Goal: Transaction & Acquisition: Purchase product/service

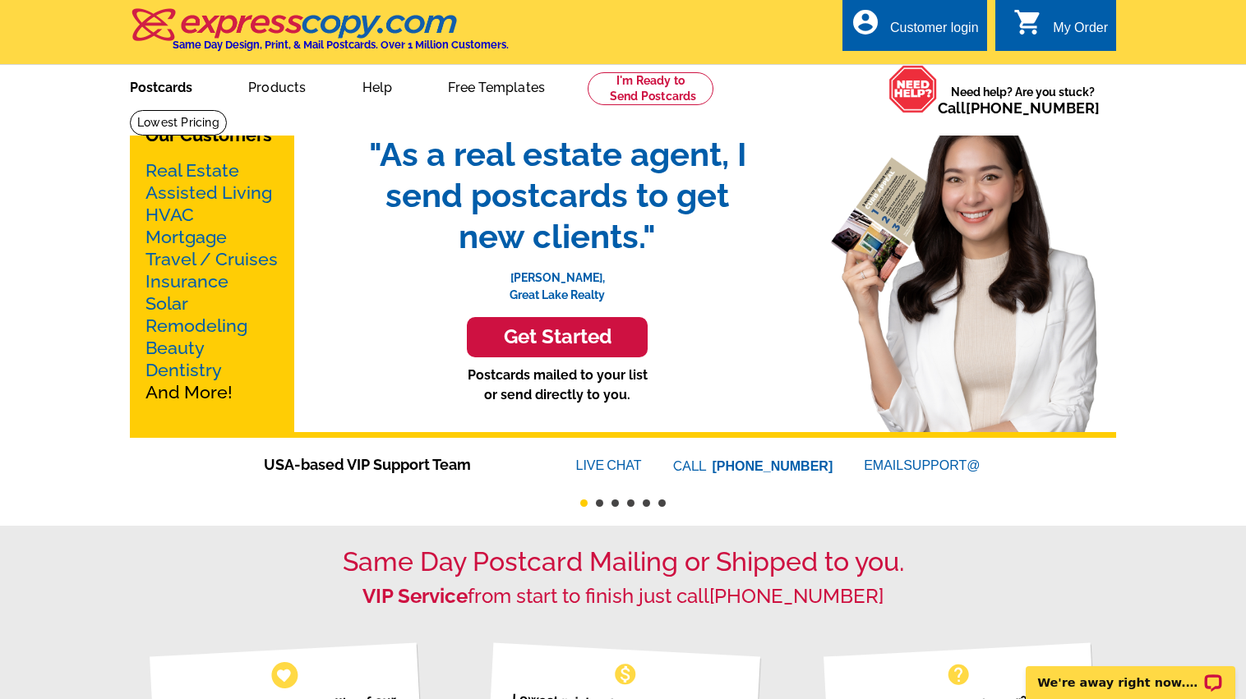
click at [176, 89] on link "Postcards" at bounding box center [161, 86] width 115 height 39
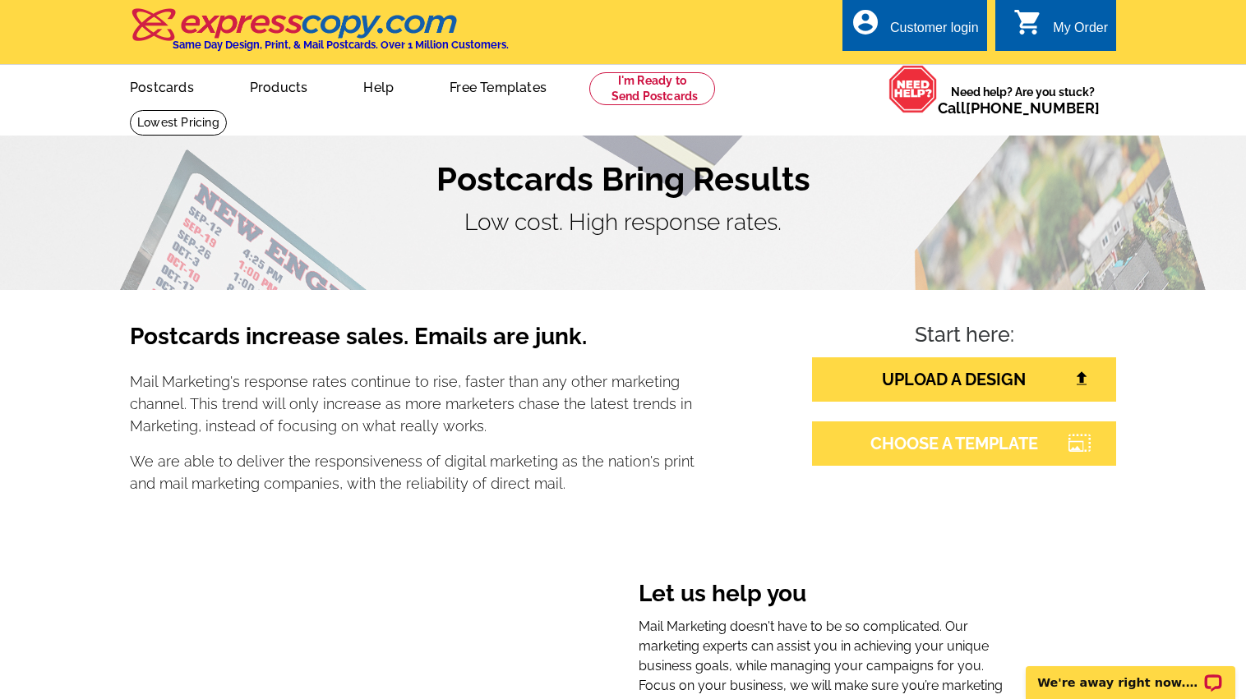
click at [942, 438] on link "CHOOSE A TEMPLATE" at bounding box center [964, 444] width 304 height 44
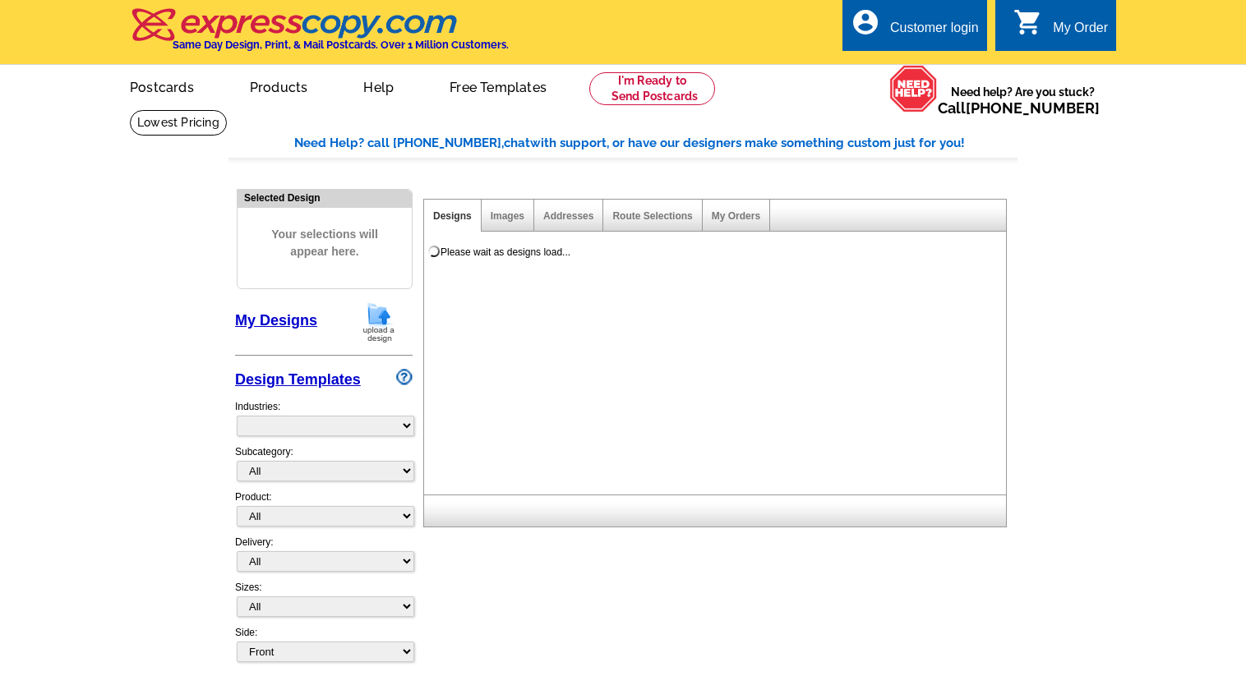
select select "785"
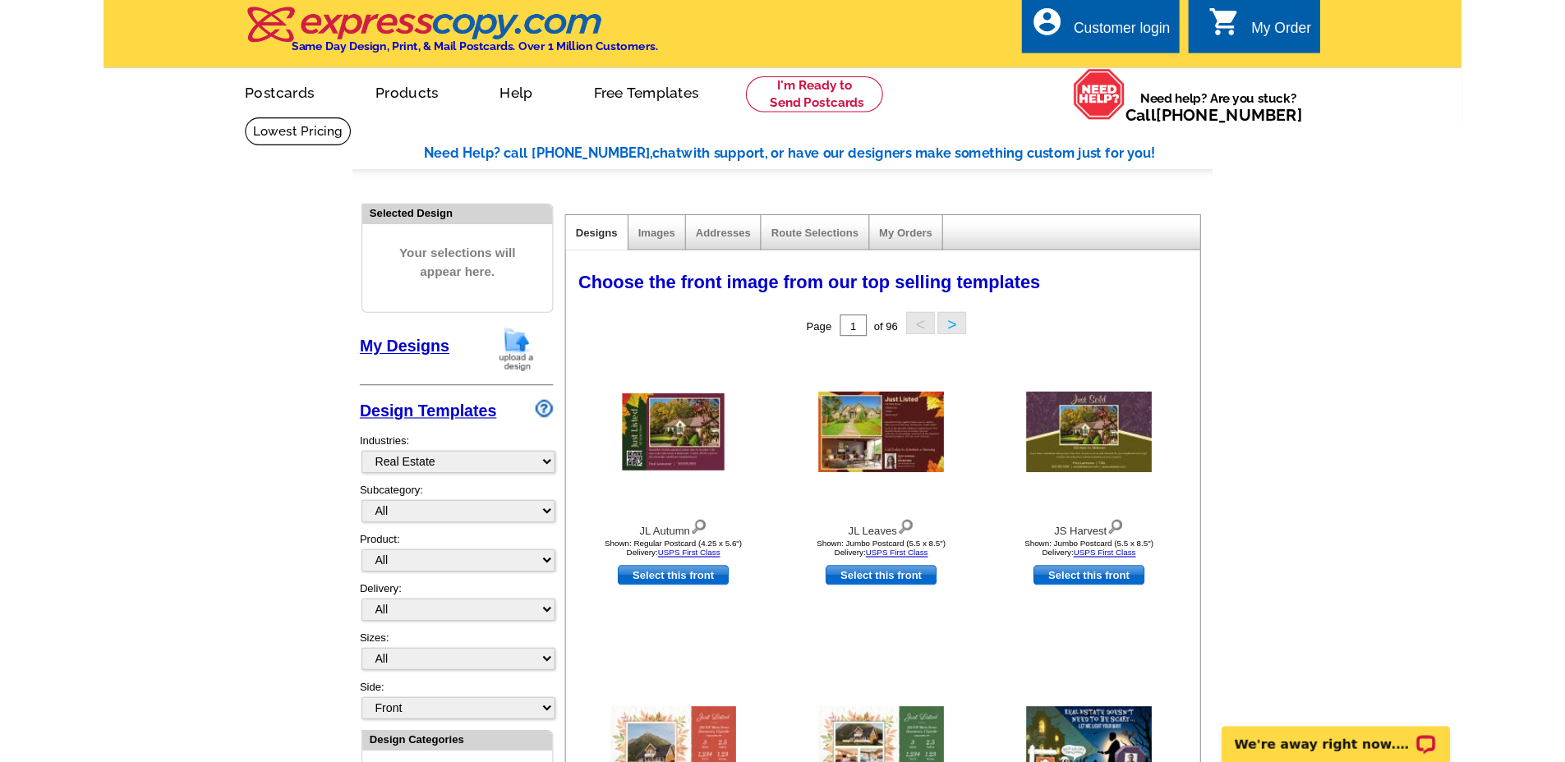
scroll to position [3, 0]
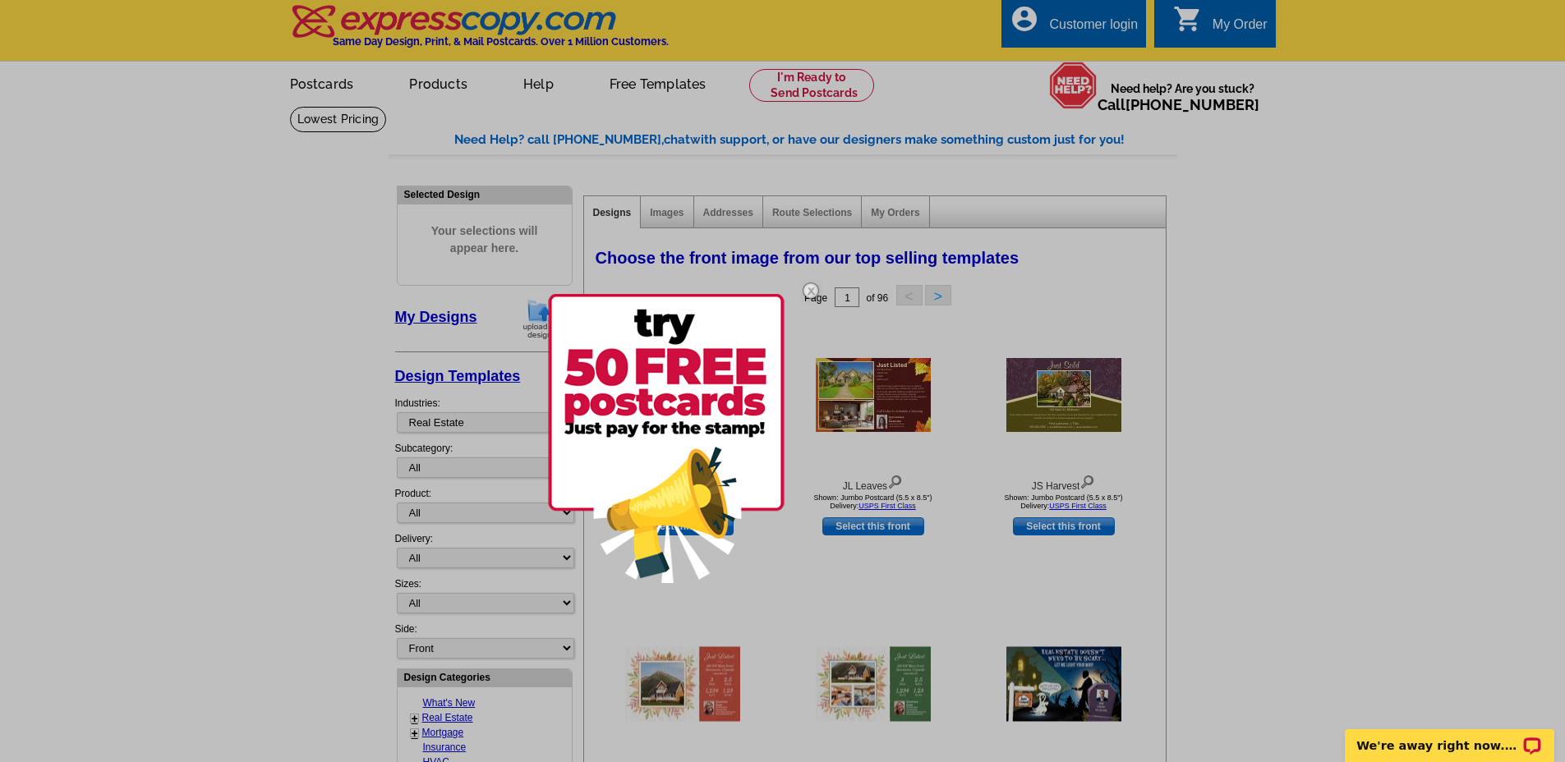
click at [664, 405] on img at bounding box center [666, 438] width 237 height 289
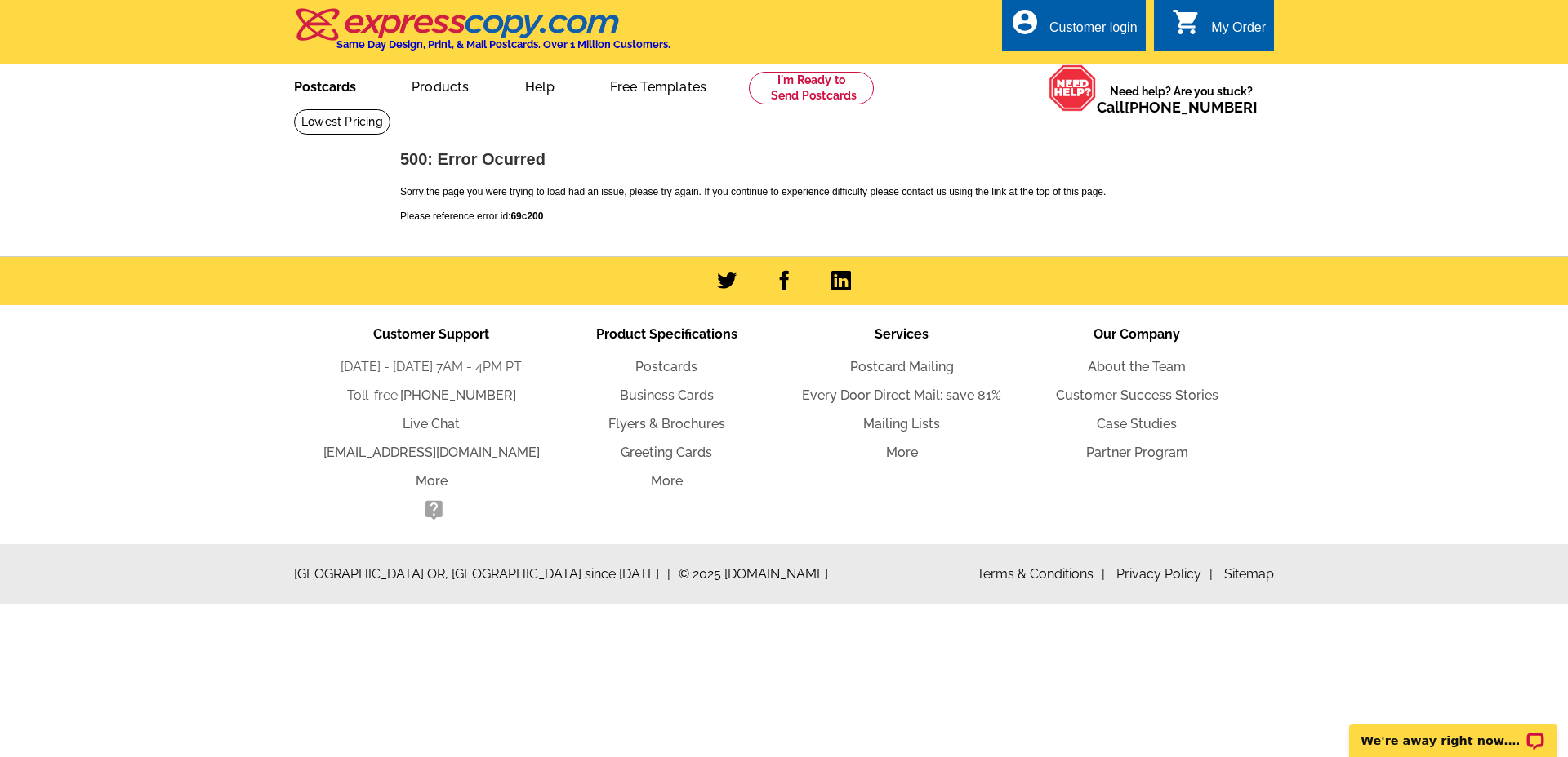
click at [332, 91] on link "Postcards" at bounding box center [324, 85] width 114 height 39
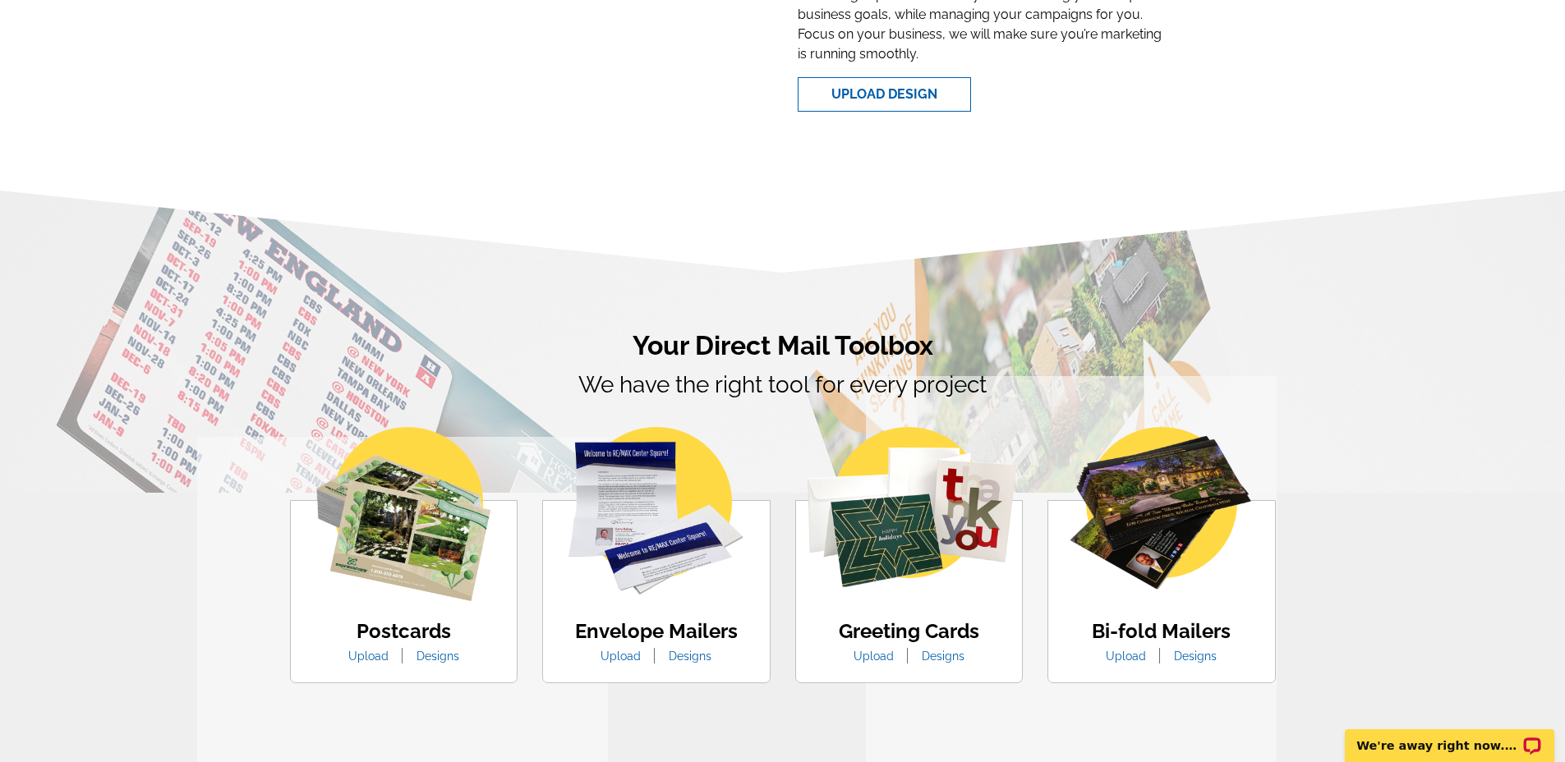
scroll to position [901, 0]
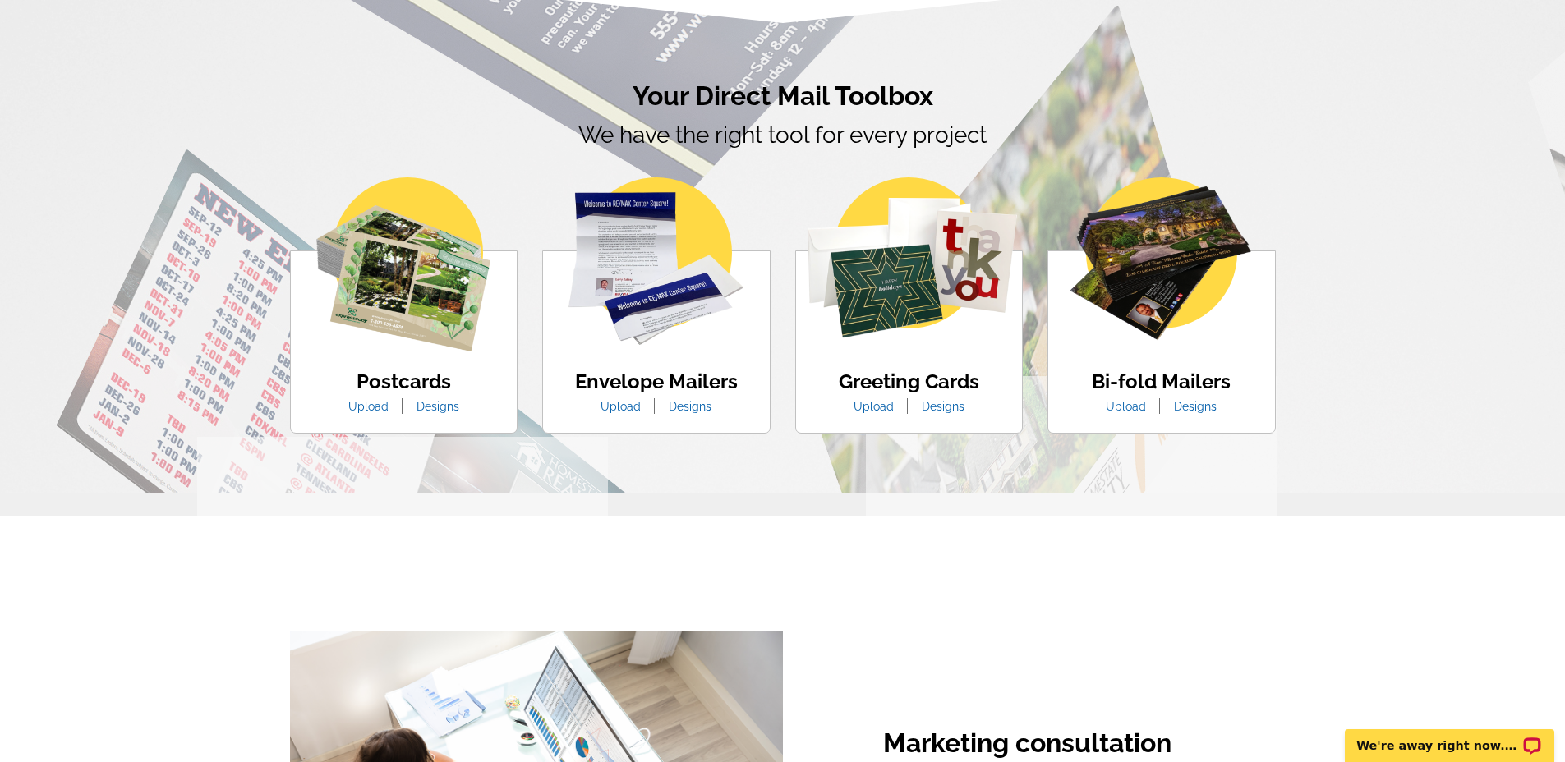
click at [433, 404] on link "Designs" at bounding box center [437, 406] width 67 height 13
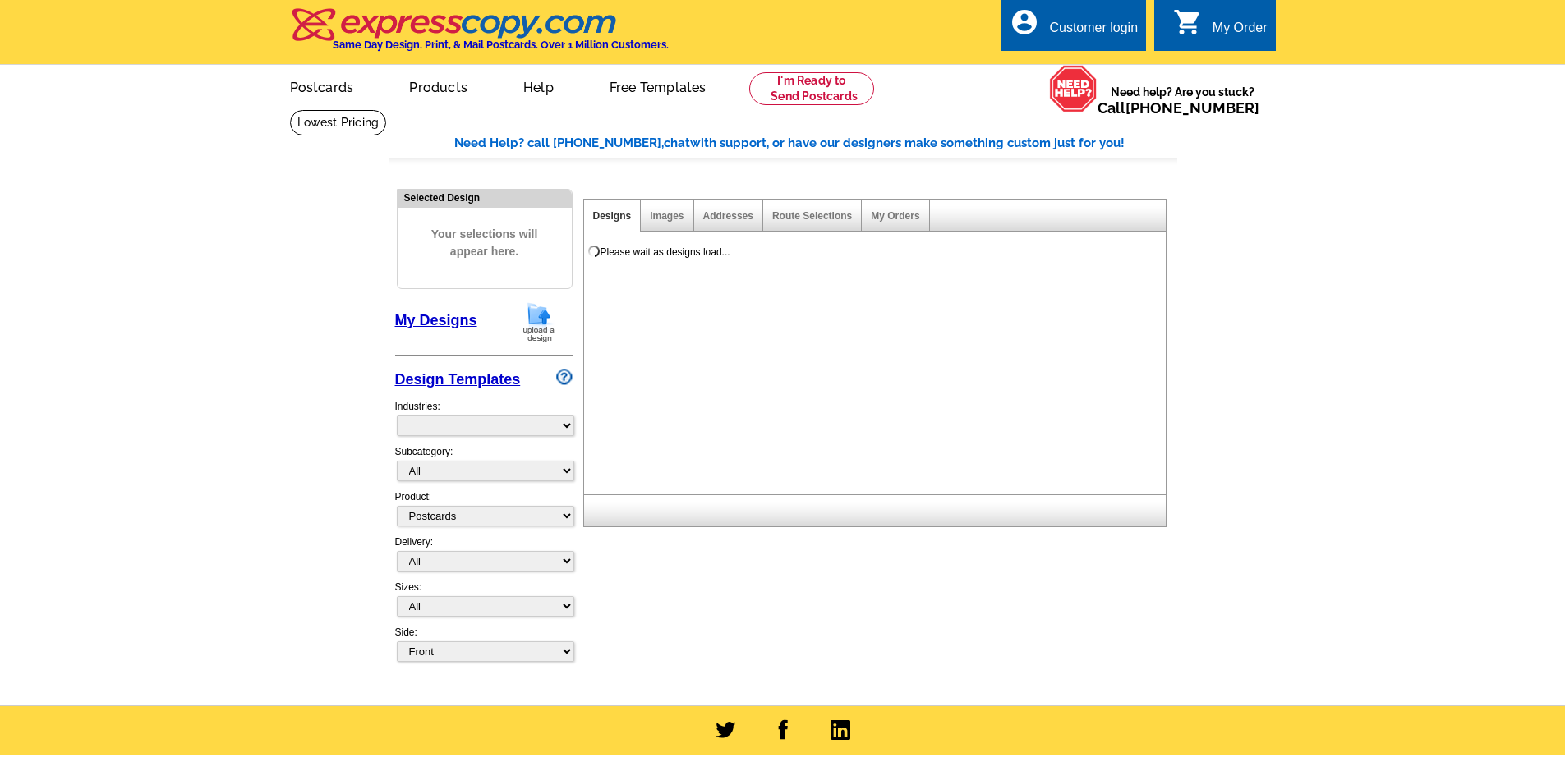
select select "1"
select select "971"
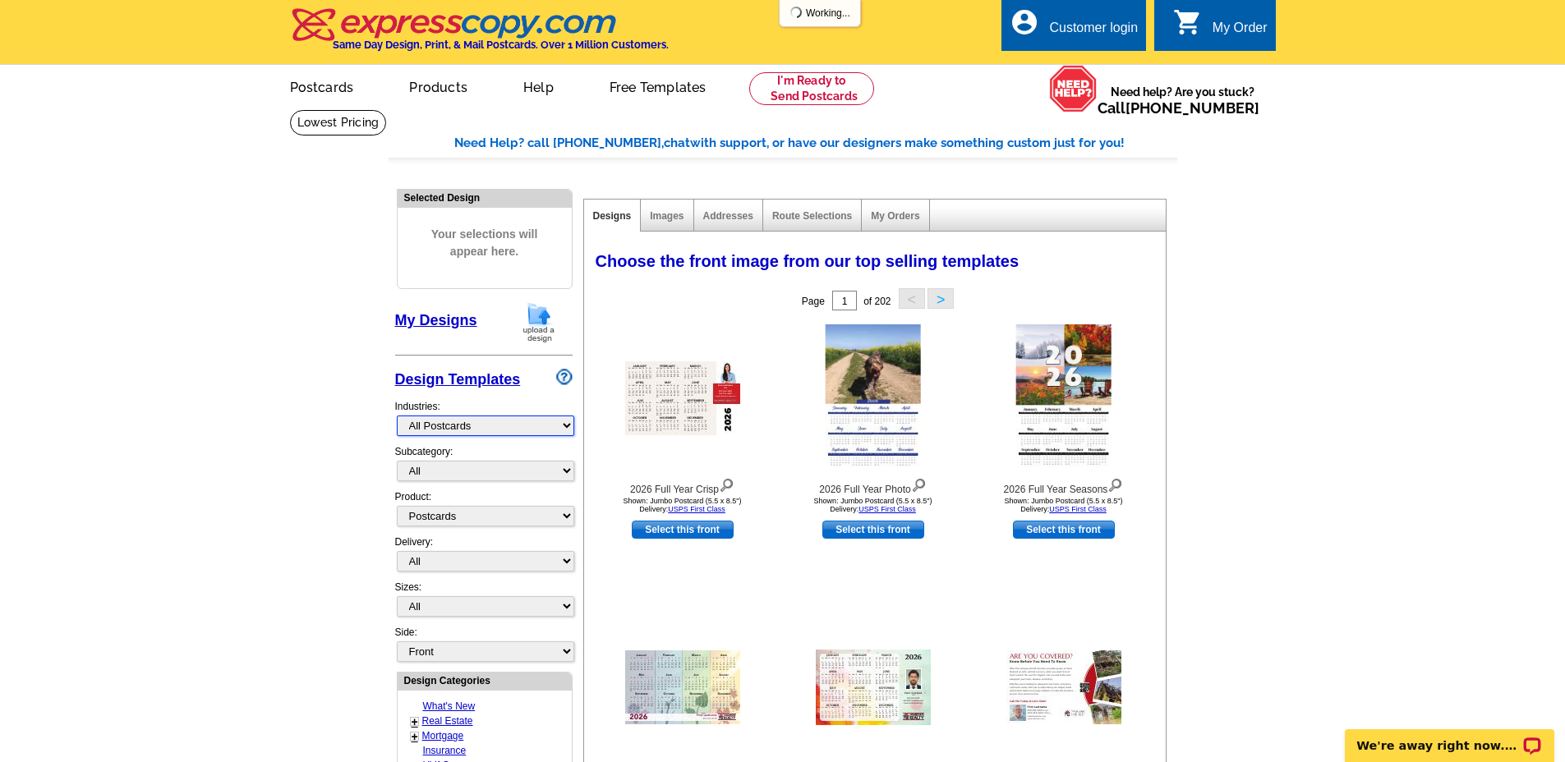
click at [433, 431] on select "What's New Real Estate Mortgage Insurance HVAC Dental Solar EDDM - NEW! Calenda…" at bounding box center [485, 426] width 177 height 21
click at [422, 467] on select "All" at bounding box center [485, 471] width 177 height 21
click at [408, 566] on select "All First Class Mail Shipped to Me EDDM Save 66% on Postage" at bounding box center [485, 561] width 177 height 21
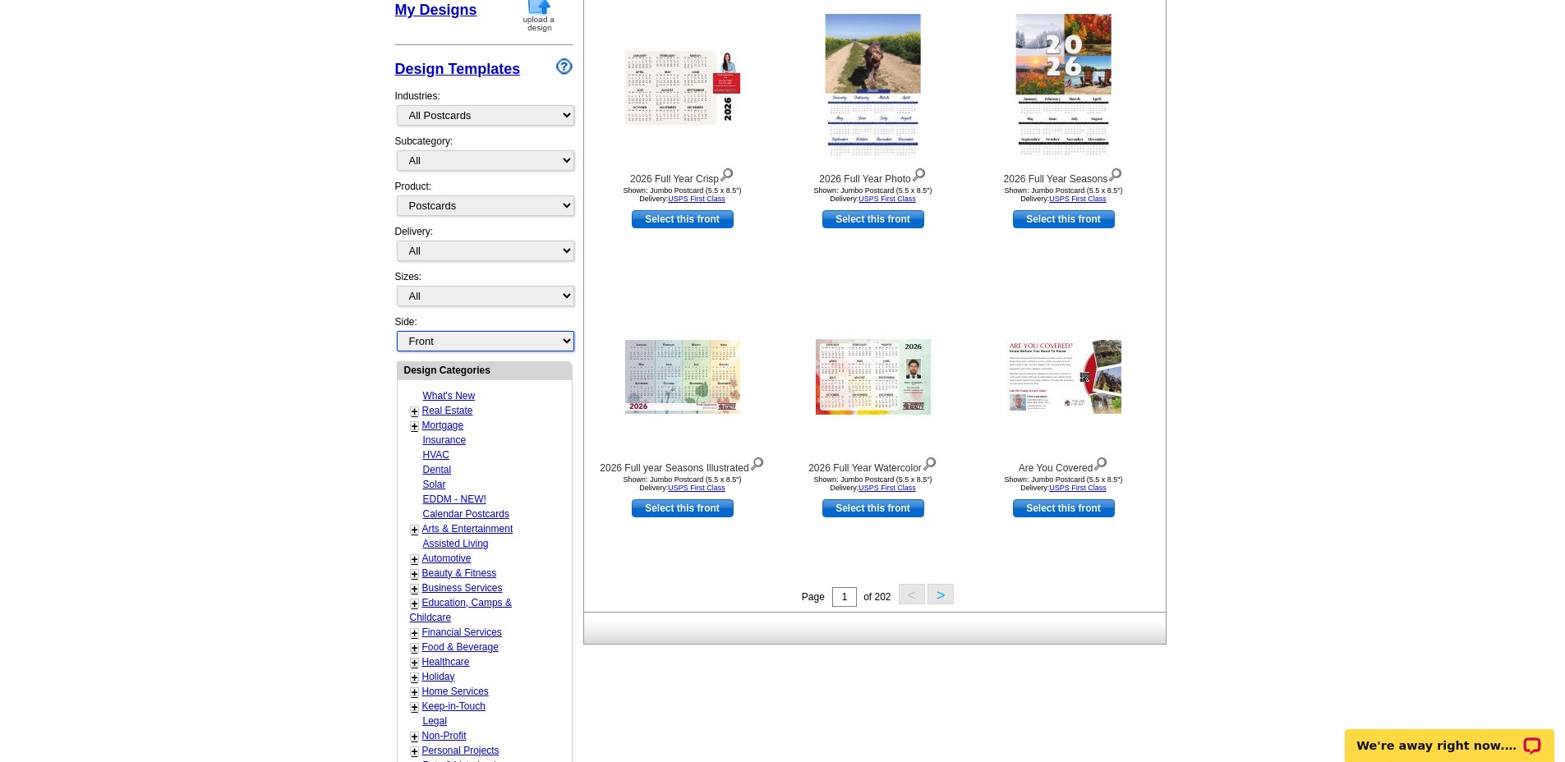
click at [435, 344] on select "Front Back" at bounding box center [485, 341] width 177 height 21
select select "front"
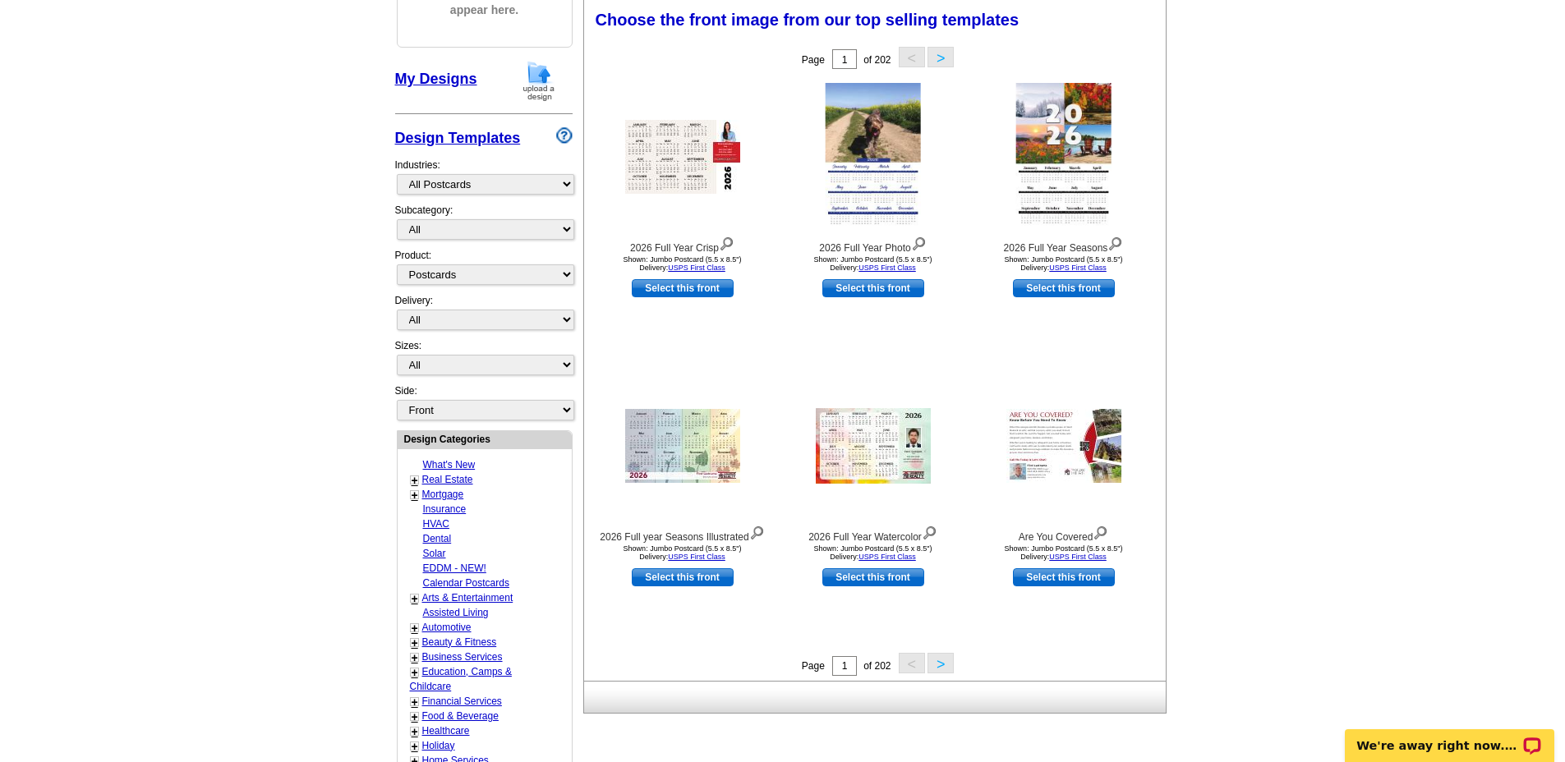
click at [260, 329] on main "Need Help? call 800-260-5887, chat with support, or have our designers make som…" at bounding box center [782, 479] width 1565 height 1222
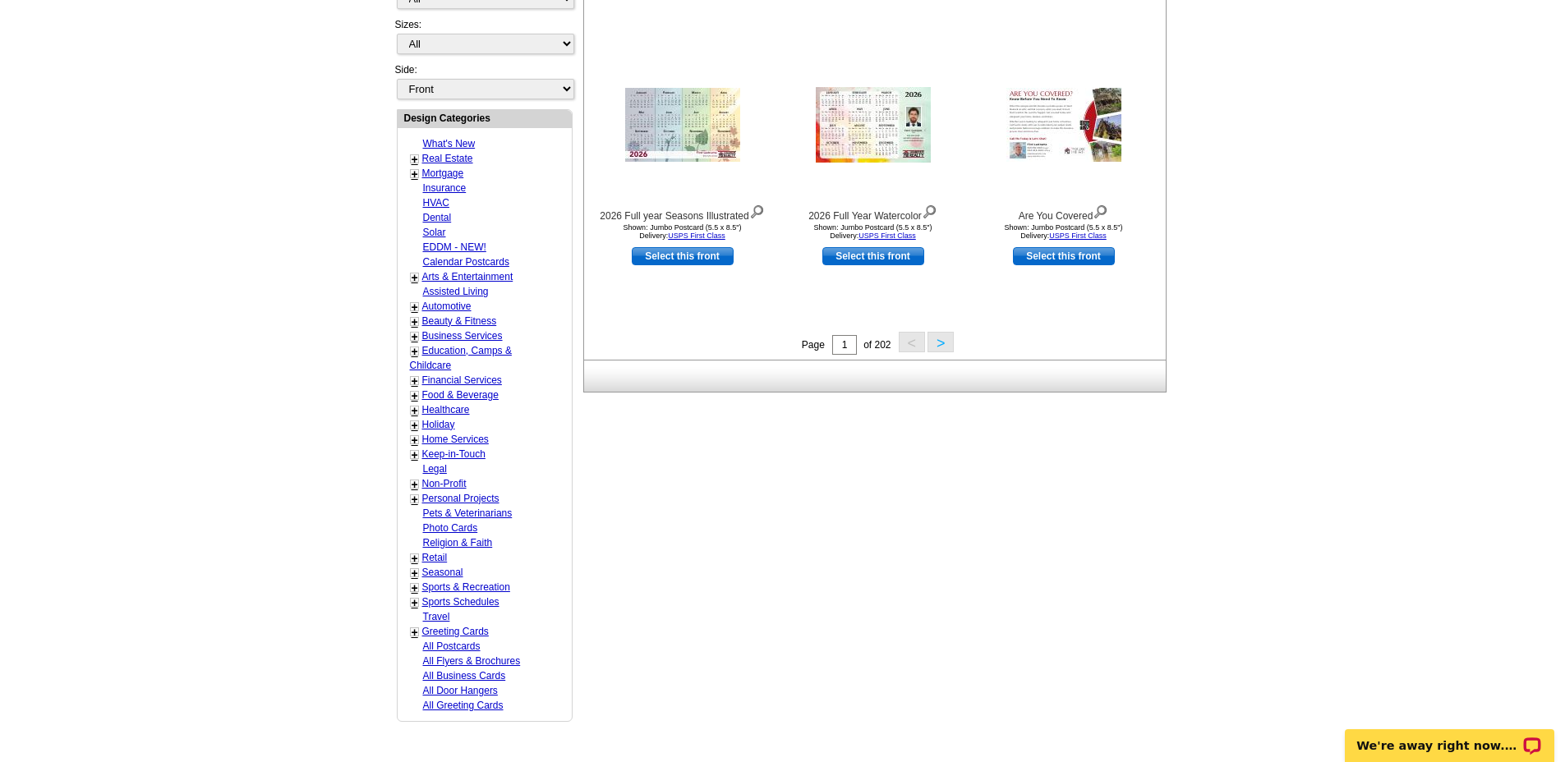
scroll to position [564, 0]
click at [443, 645] on link "All Postcards" at bounding box center [452, 646] width 58 height 12
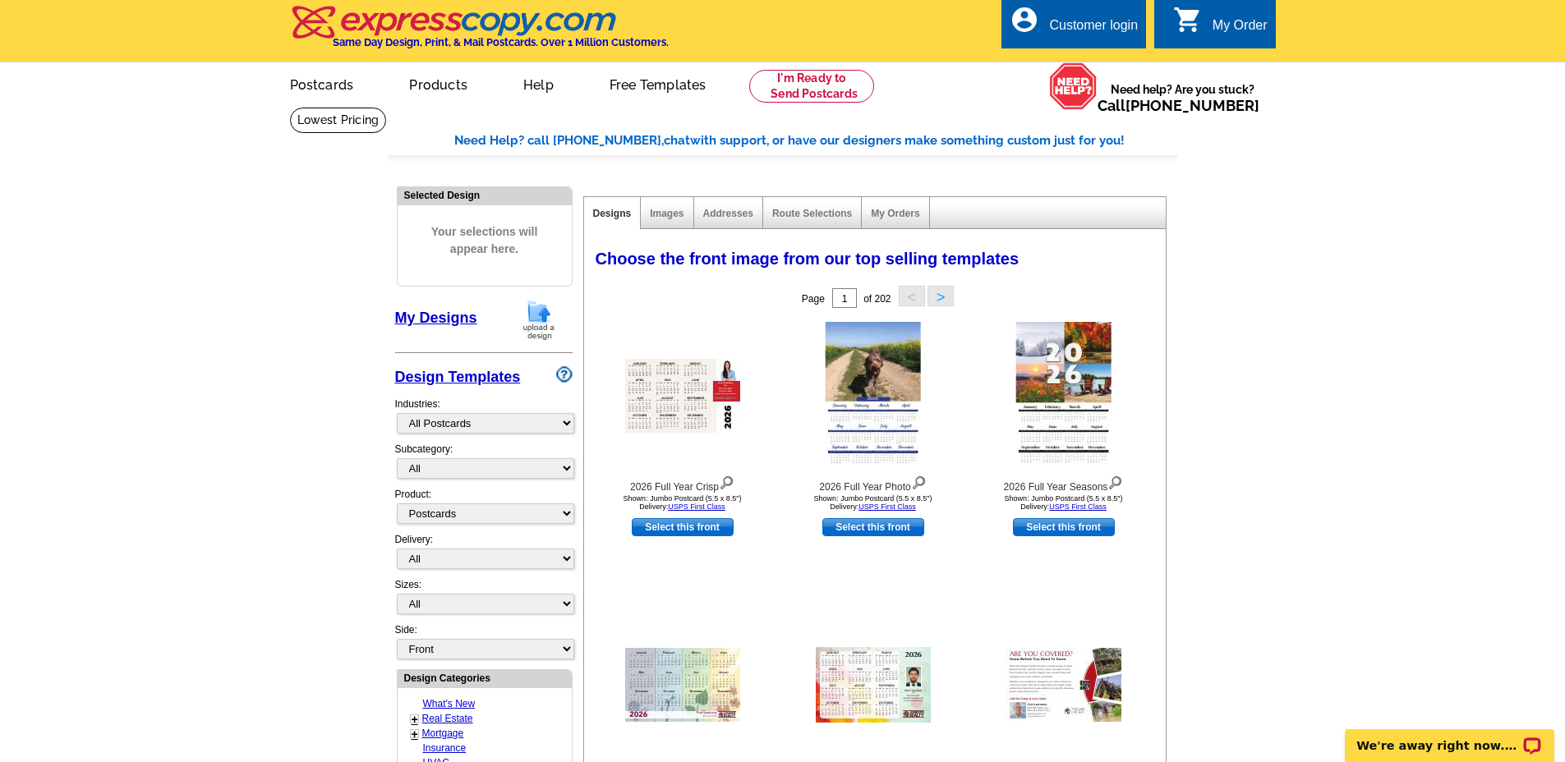
scroll to position [0, 0]
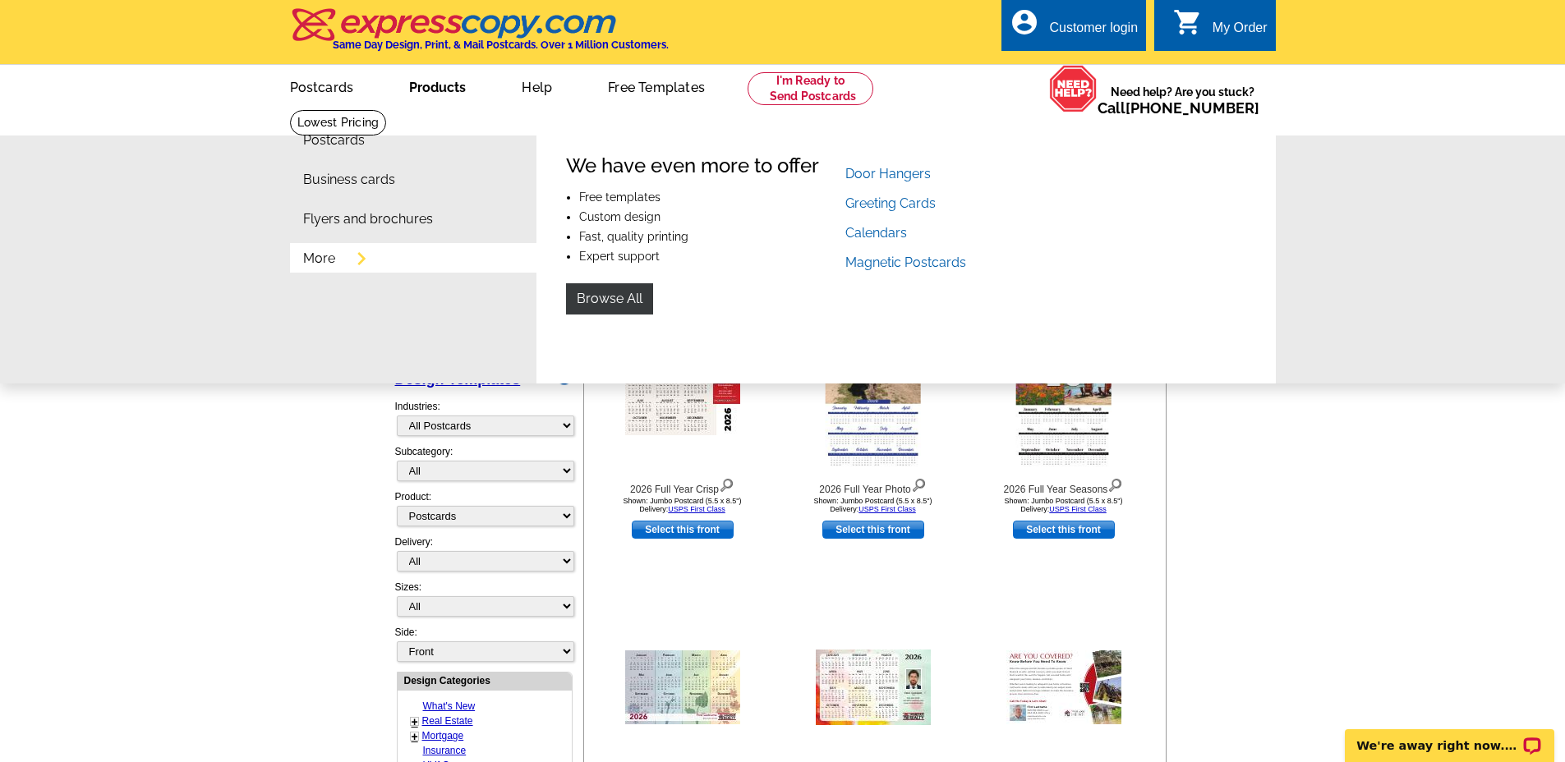
click at [325, 265] on link "More" at bounding box center [319, 258] width 32 height 13
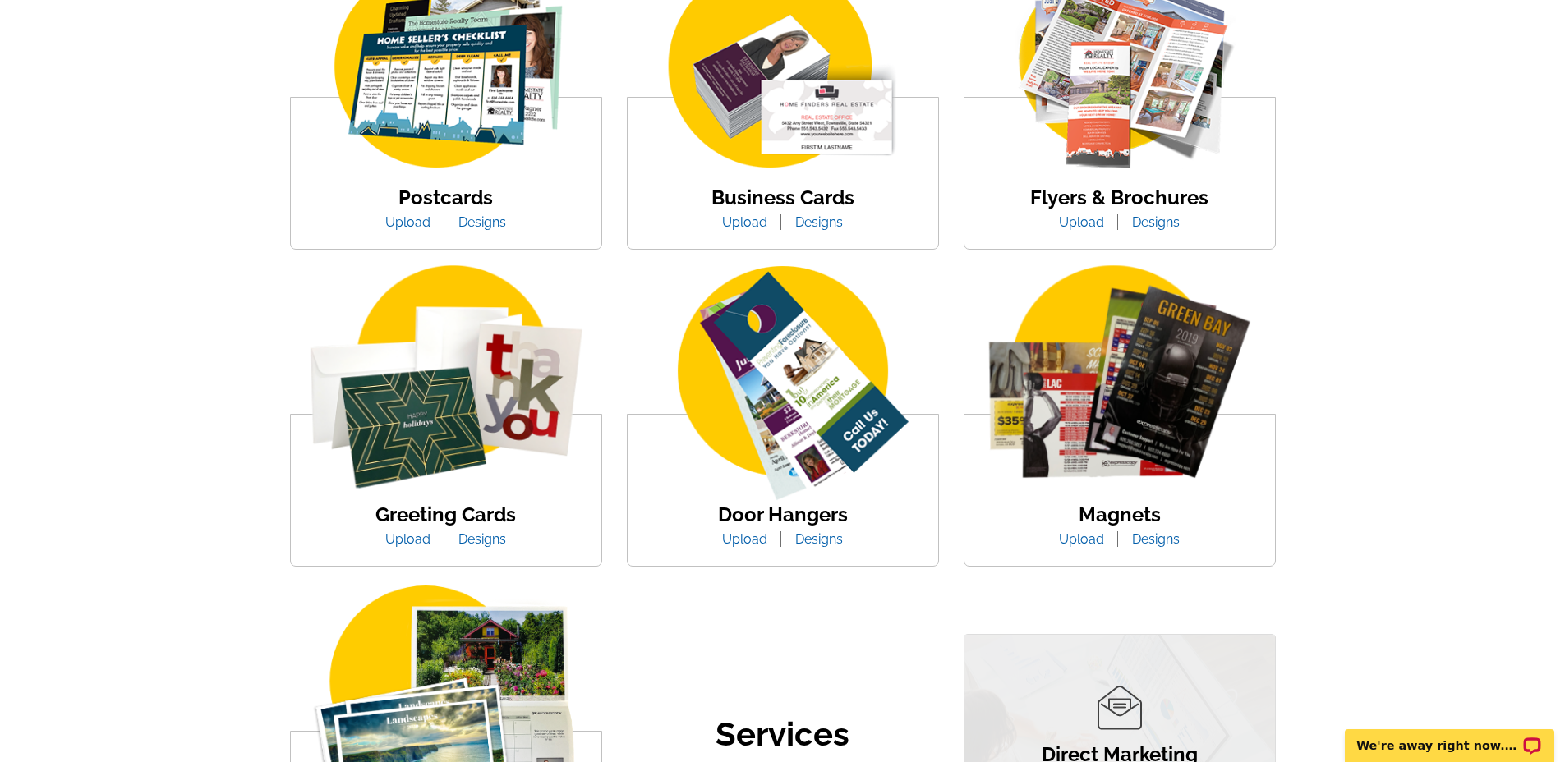
scroll to position [44, 0]
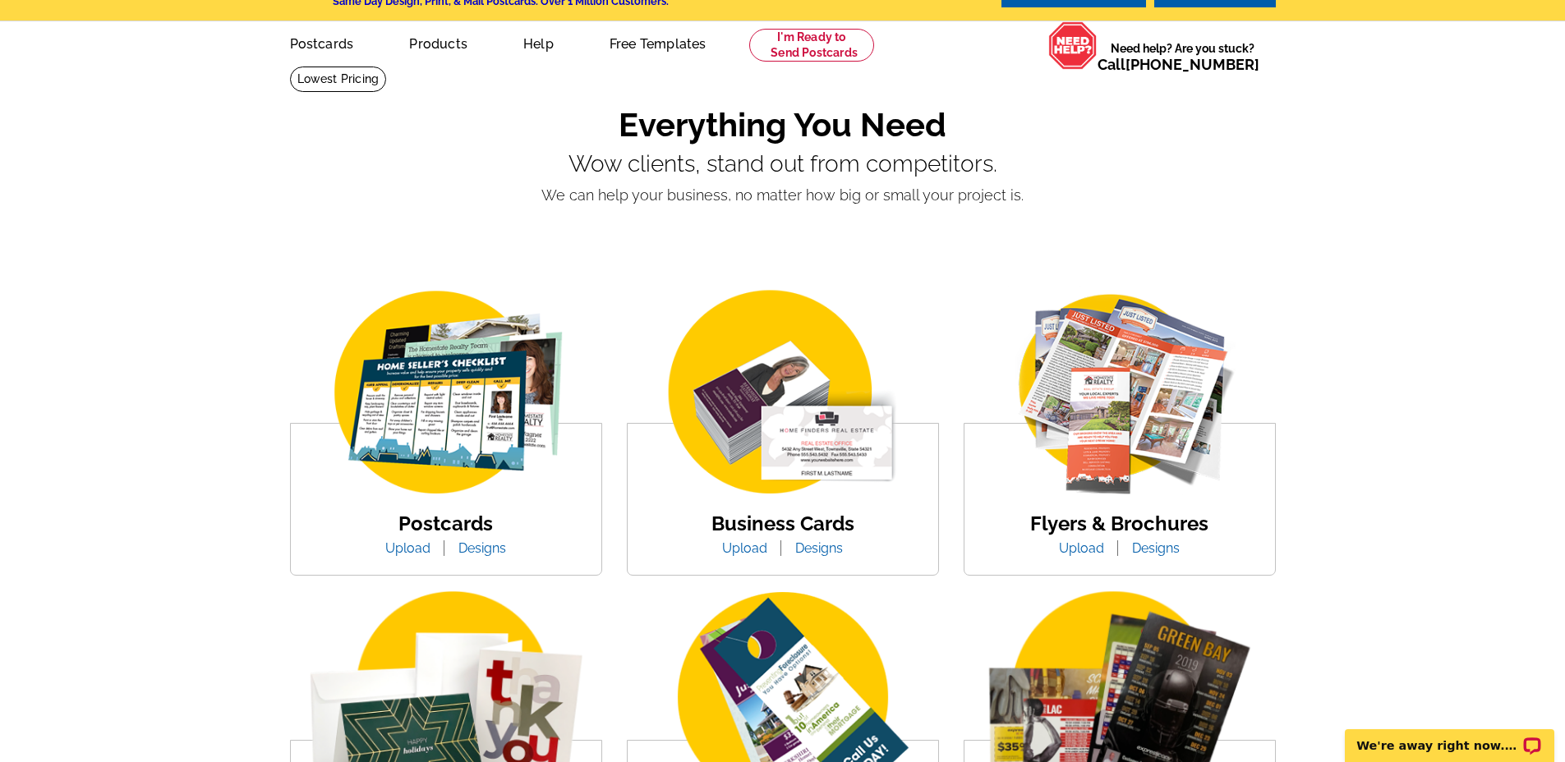
click at [450, 451] on img at bounding box center [445, 394] width 279 height 216
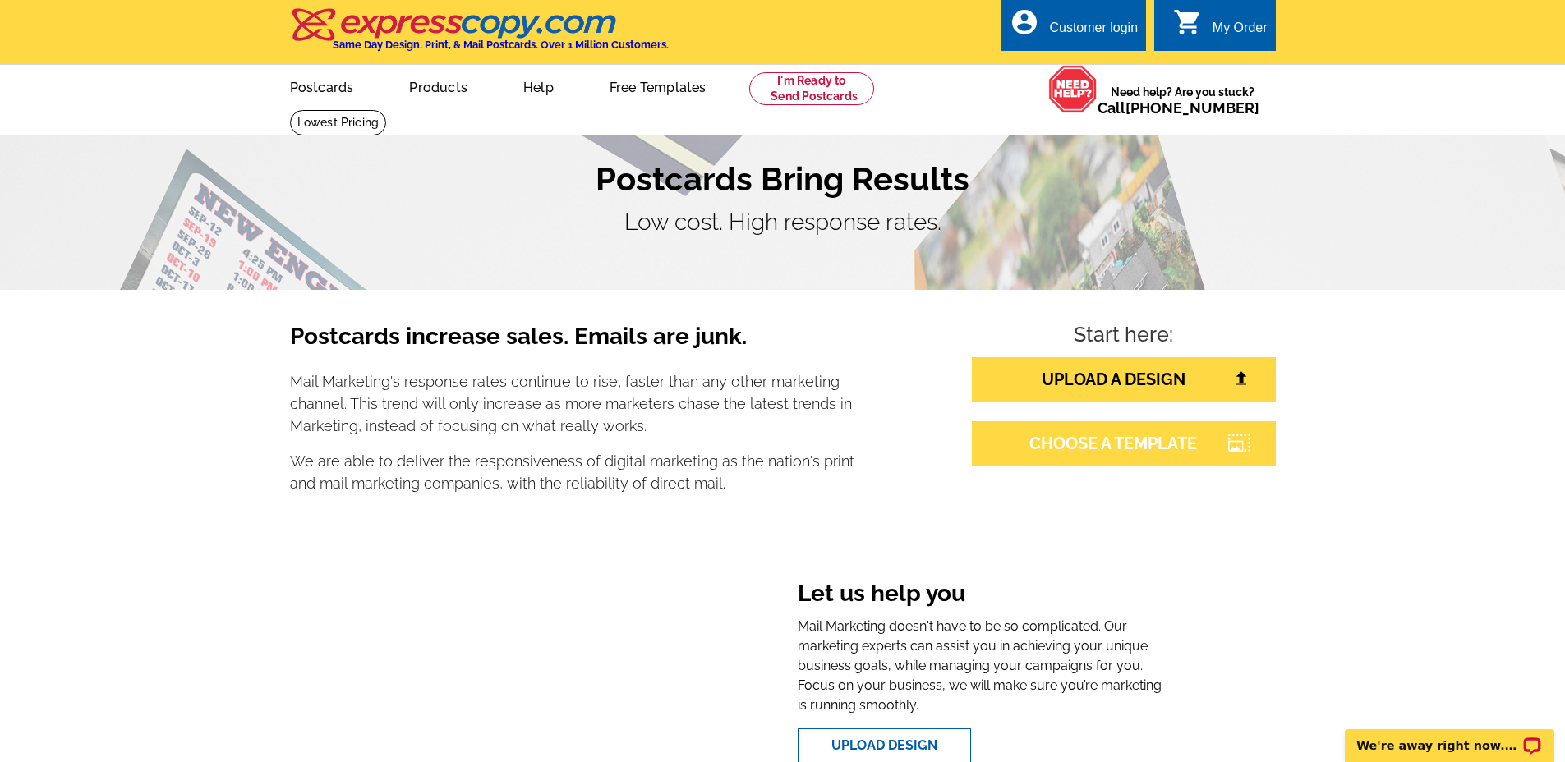
click at [1078, 446] on link "CHOOSE A TEMPLATE" at bounding box center [1124, 444] width 304 height 44
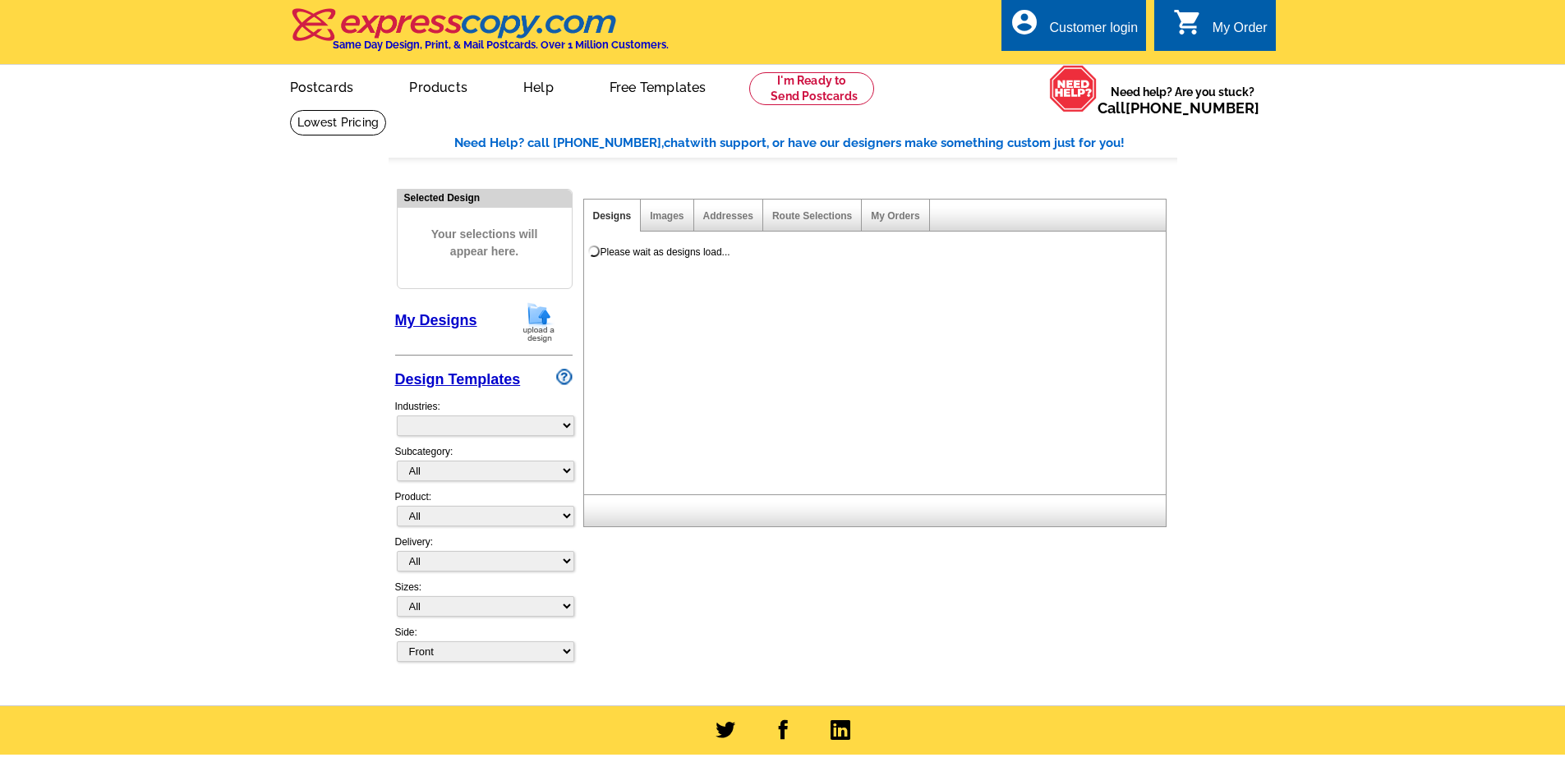
select select "785"
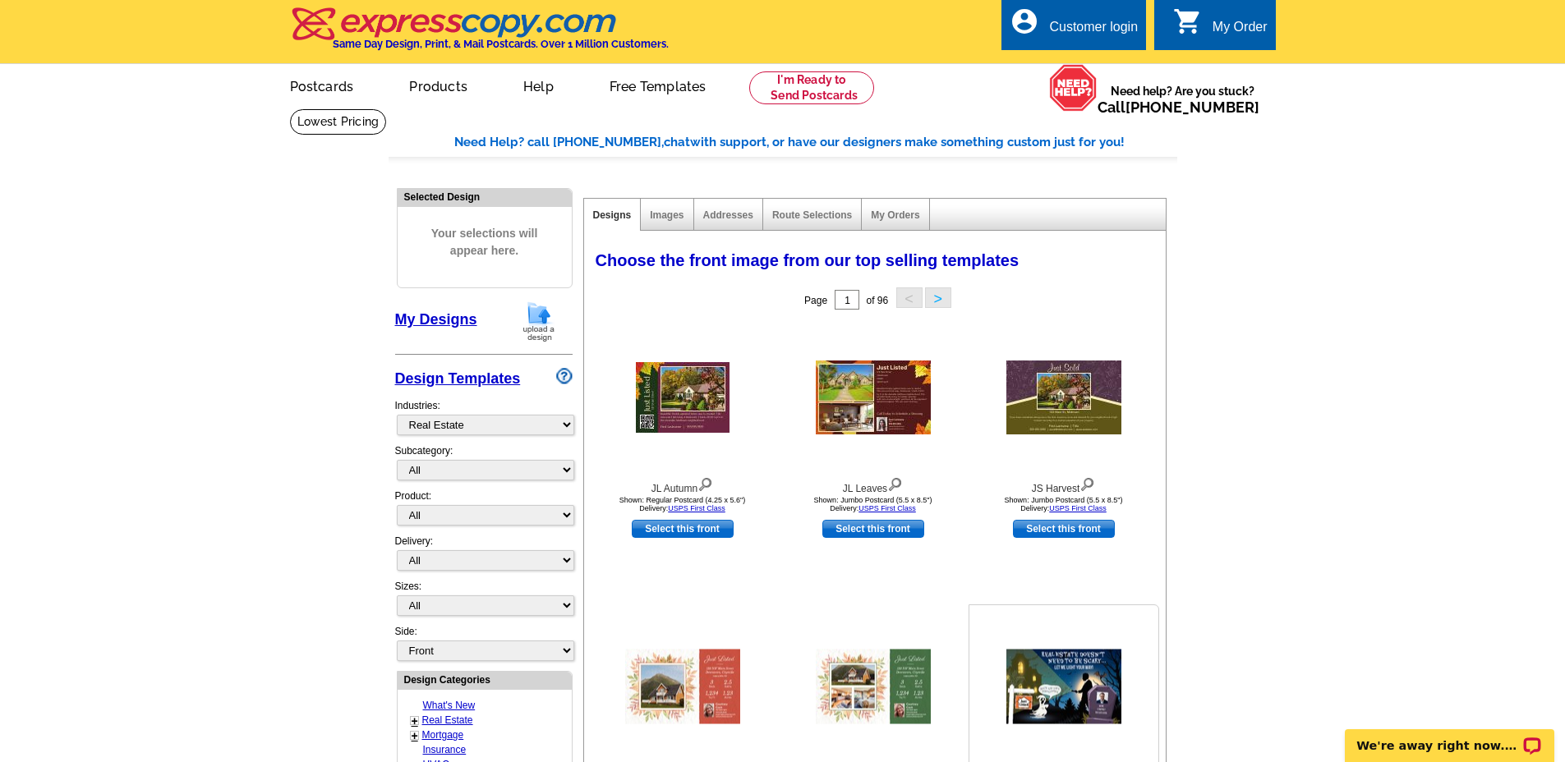
scroll to position [289, 0]
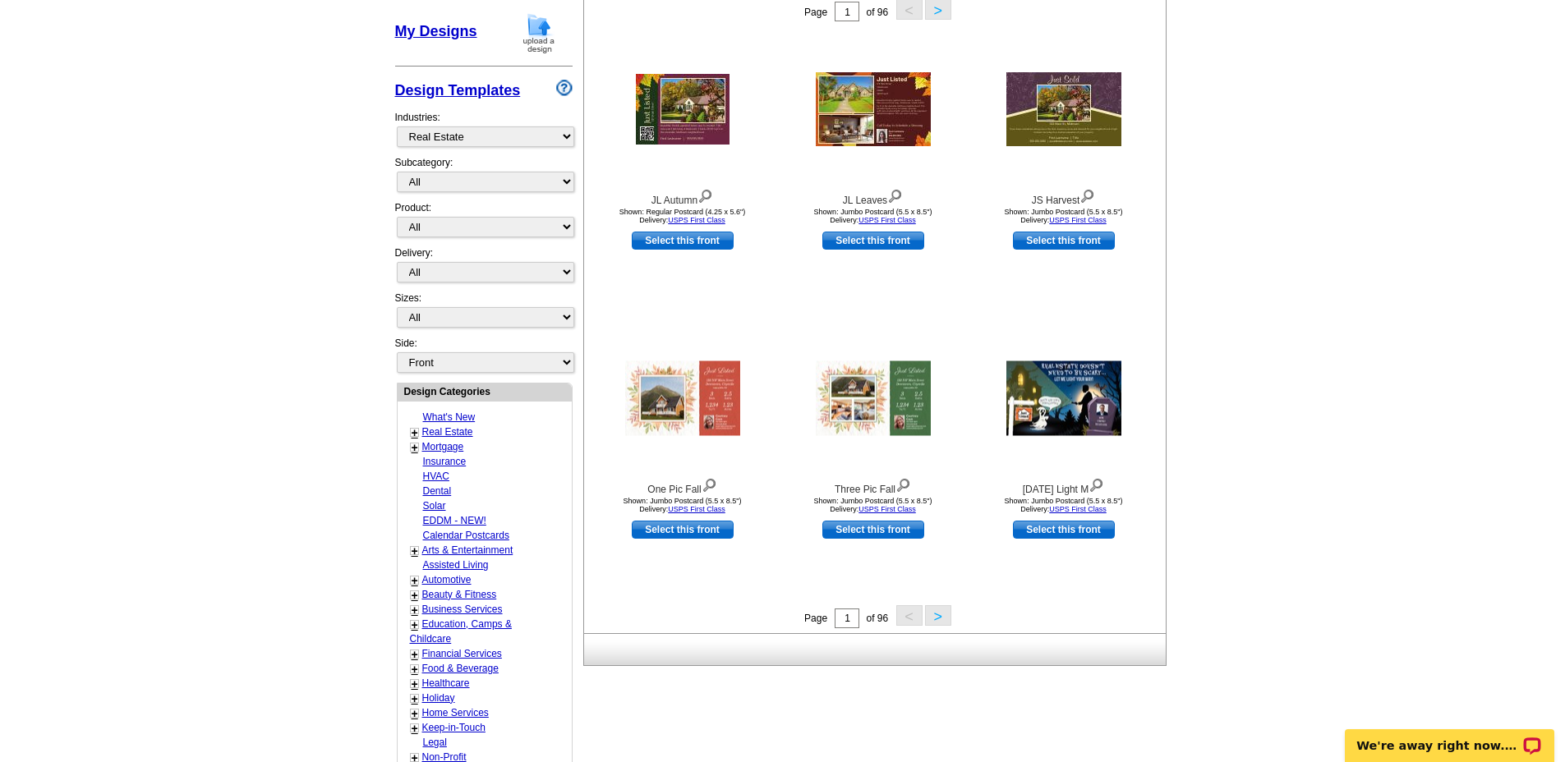
click at [935, 614] on button ">" at bounding box center [938, 616] width 26 height 21
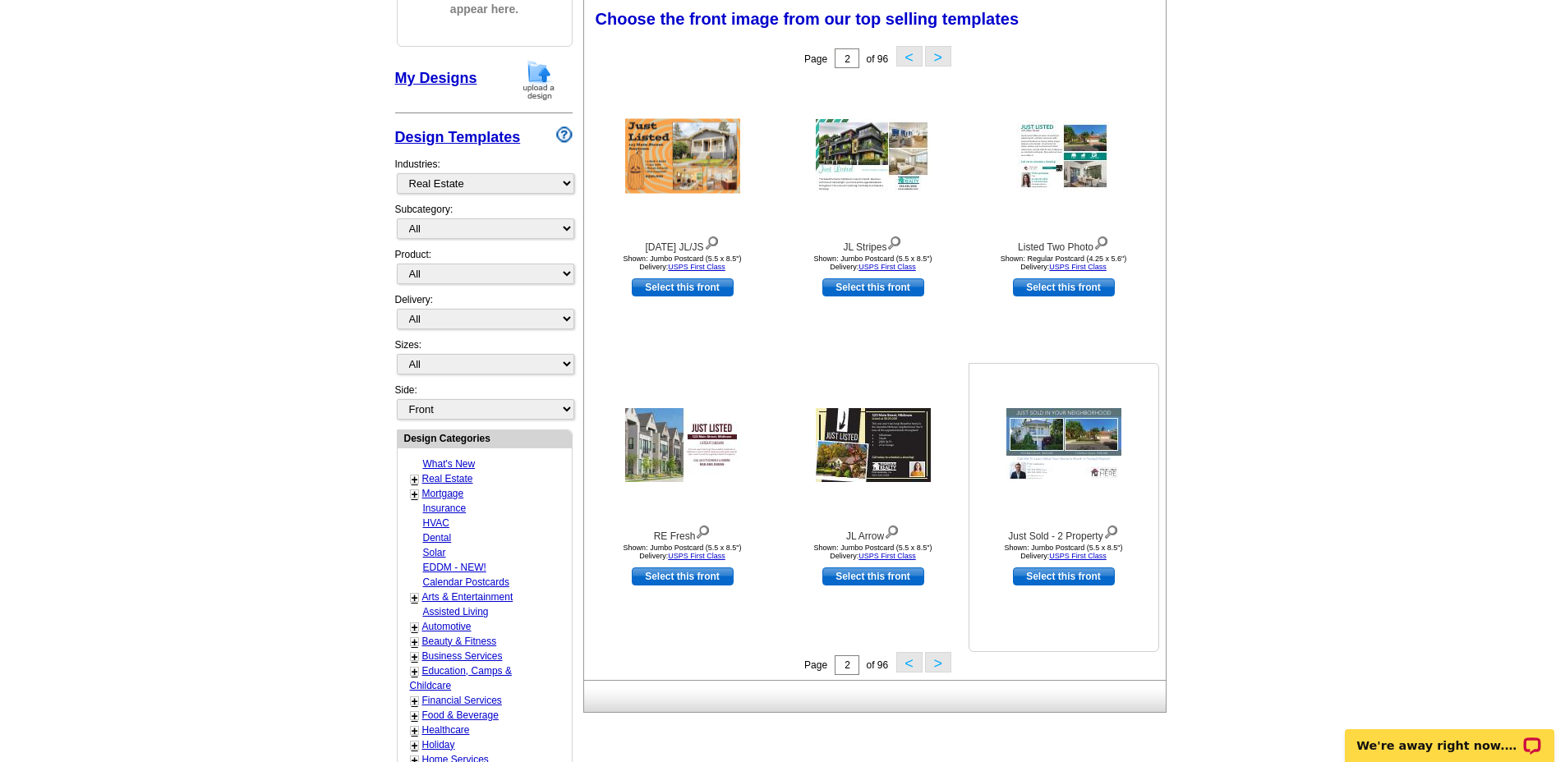
scroll to position [242, 0]
click at [937, 663] on button ">" at bounding box center [938, 663] width 26 height 21
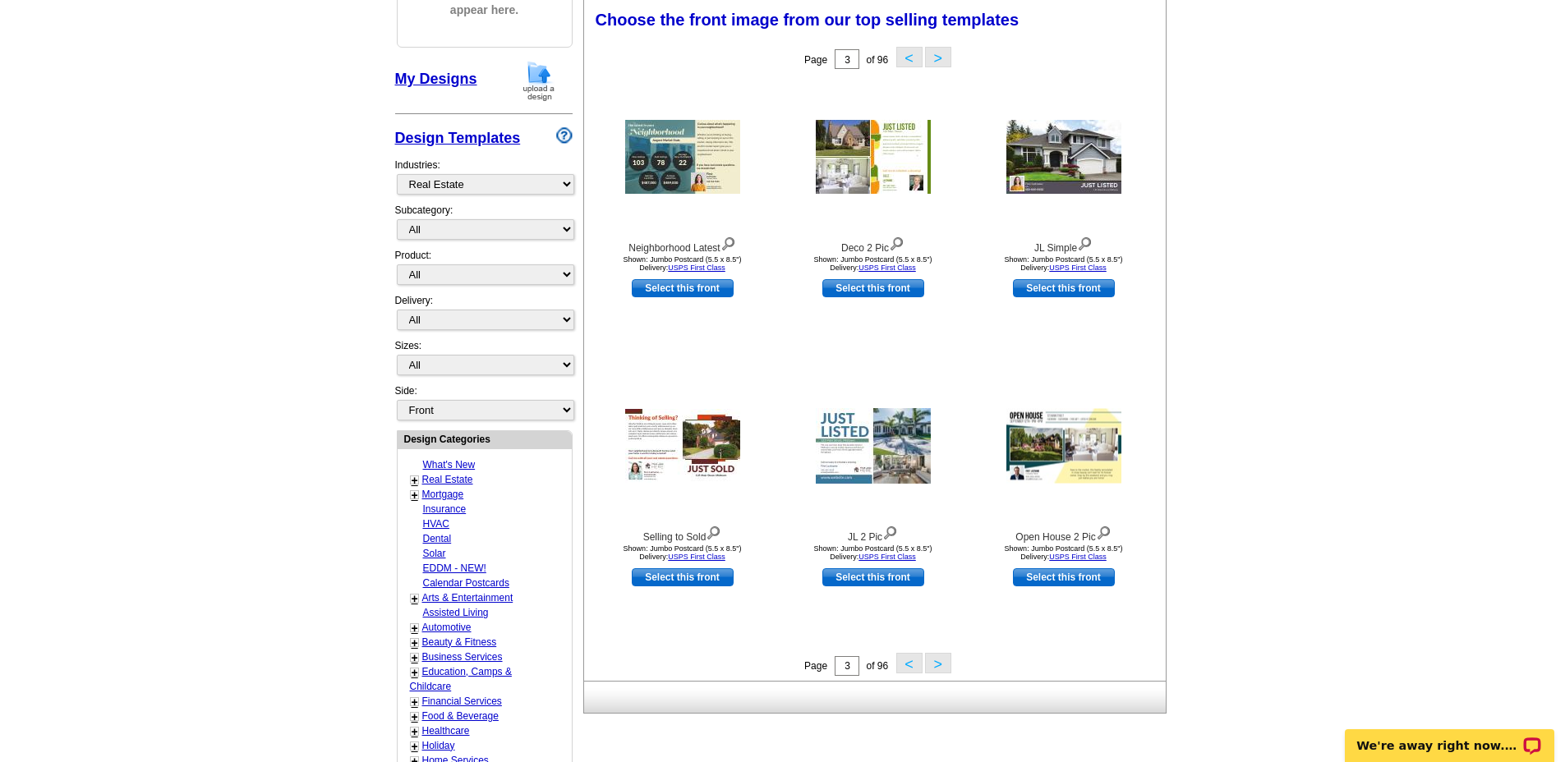
click at [936, 662] on button ">" at bounding box center [938, 663] width 26 height 21
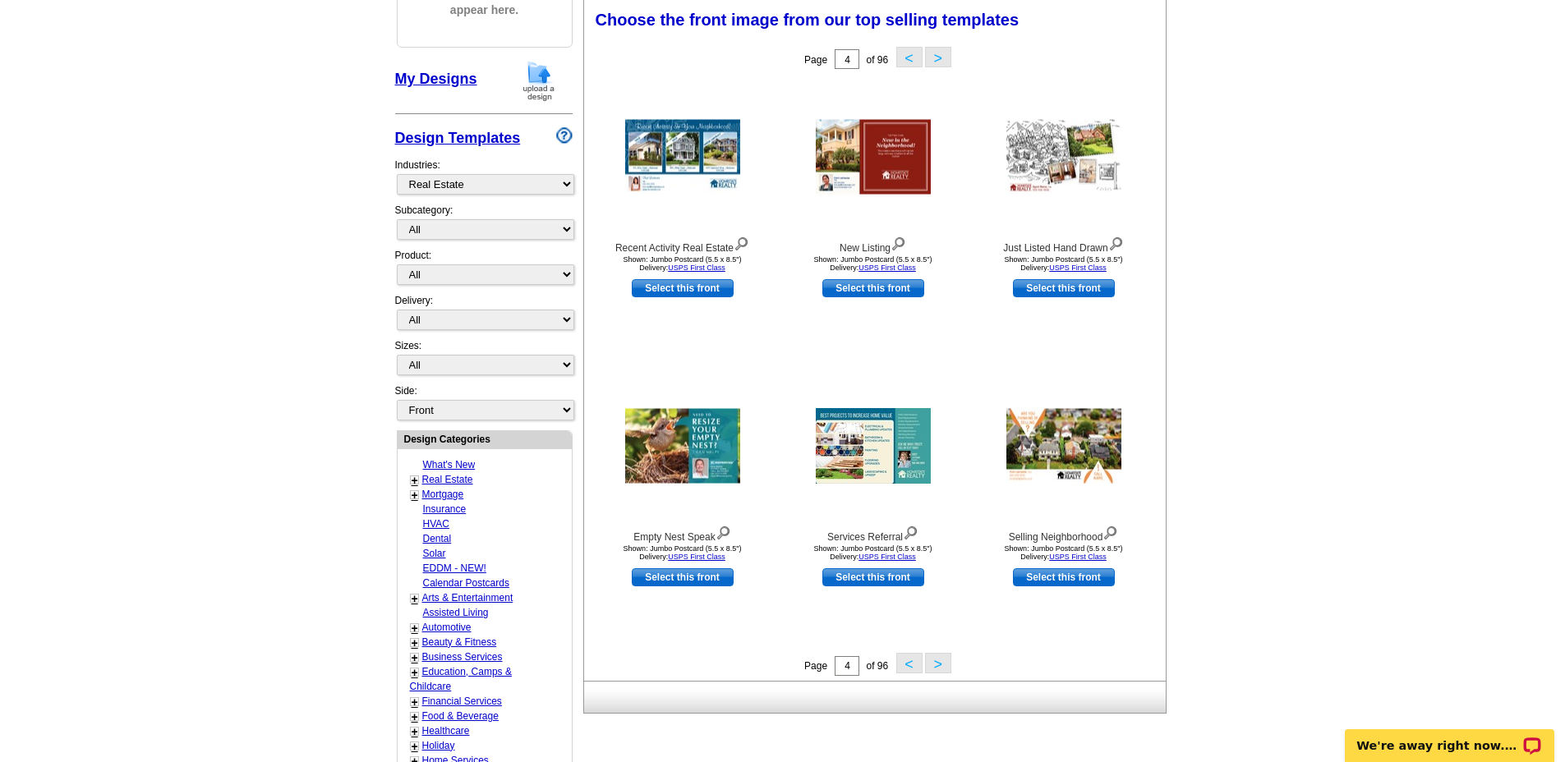
click at [939, 666] on button ">" at bounding box center [938, 663] width 26 height 21
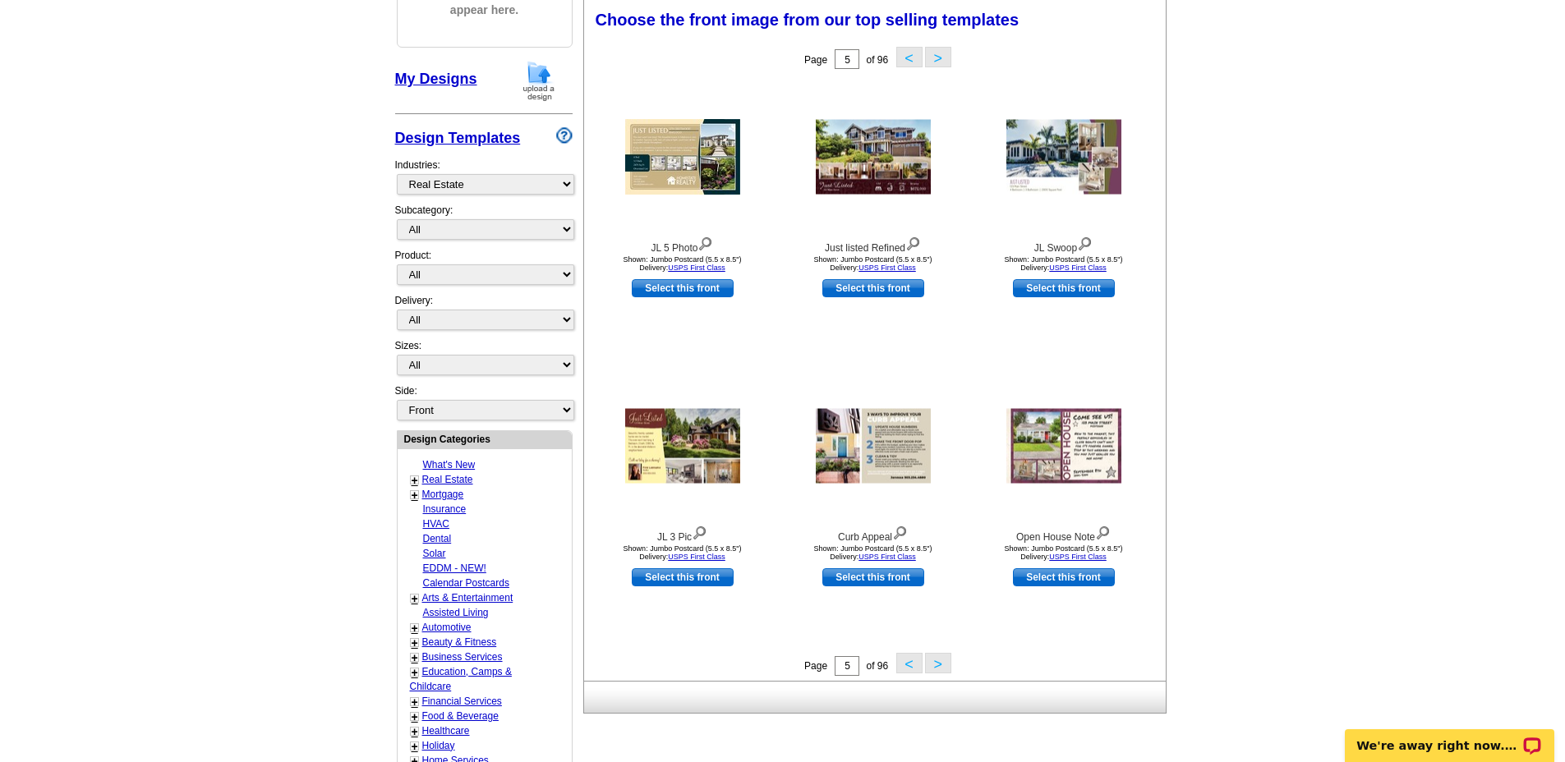
click at [940, 663] on button ">" at bounding box center [938, 663] width 26 height 21
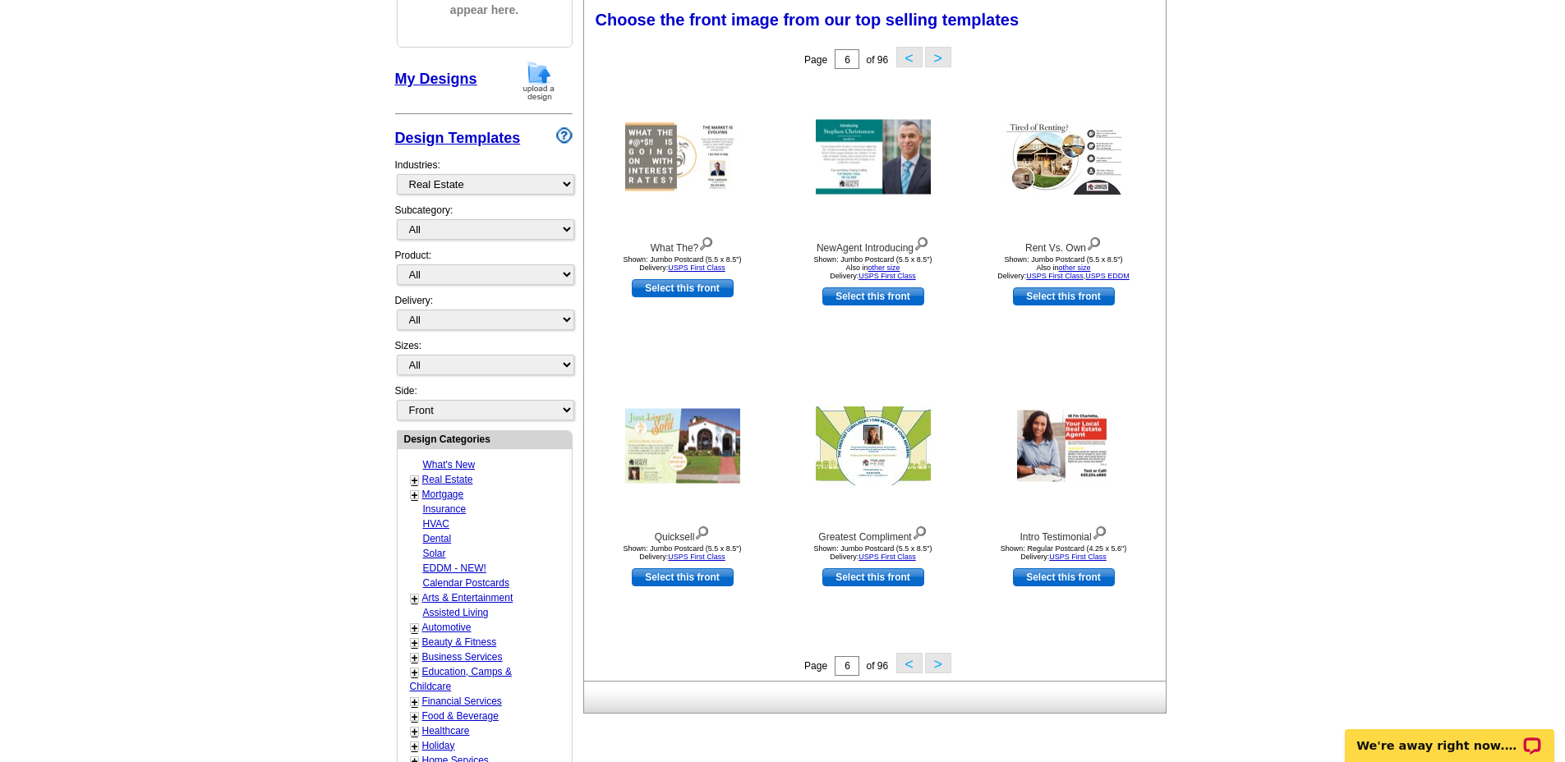
click at [937, 668] on button ">" at bounding box center [938, 663] width 26 height 21
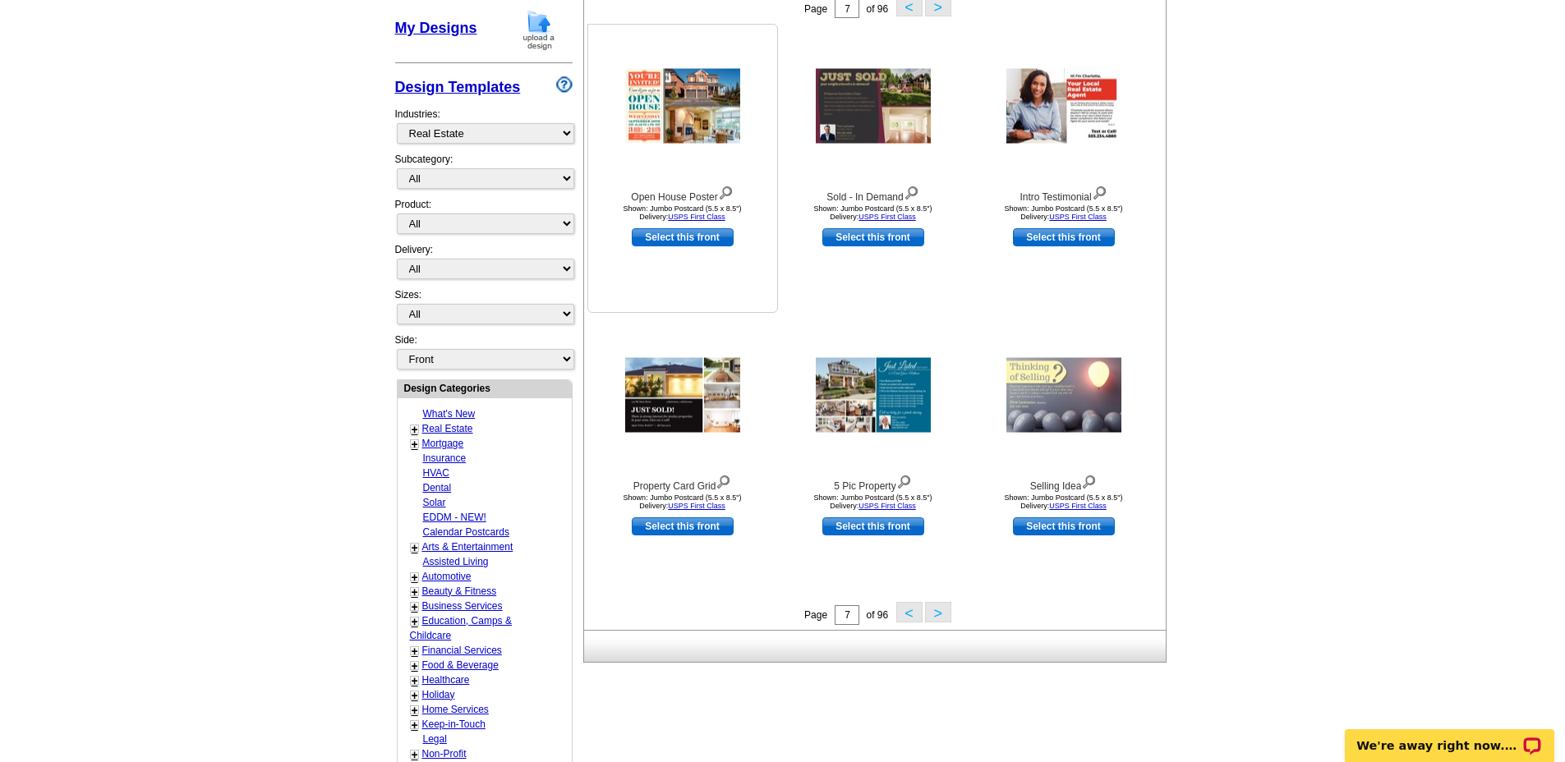
scroll to position [560, 0]
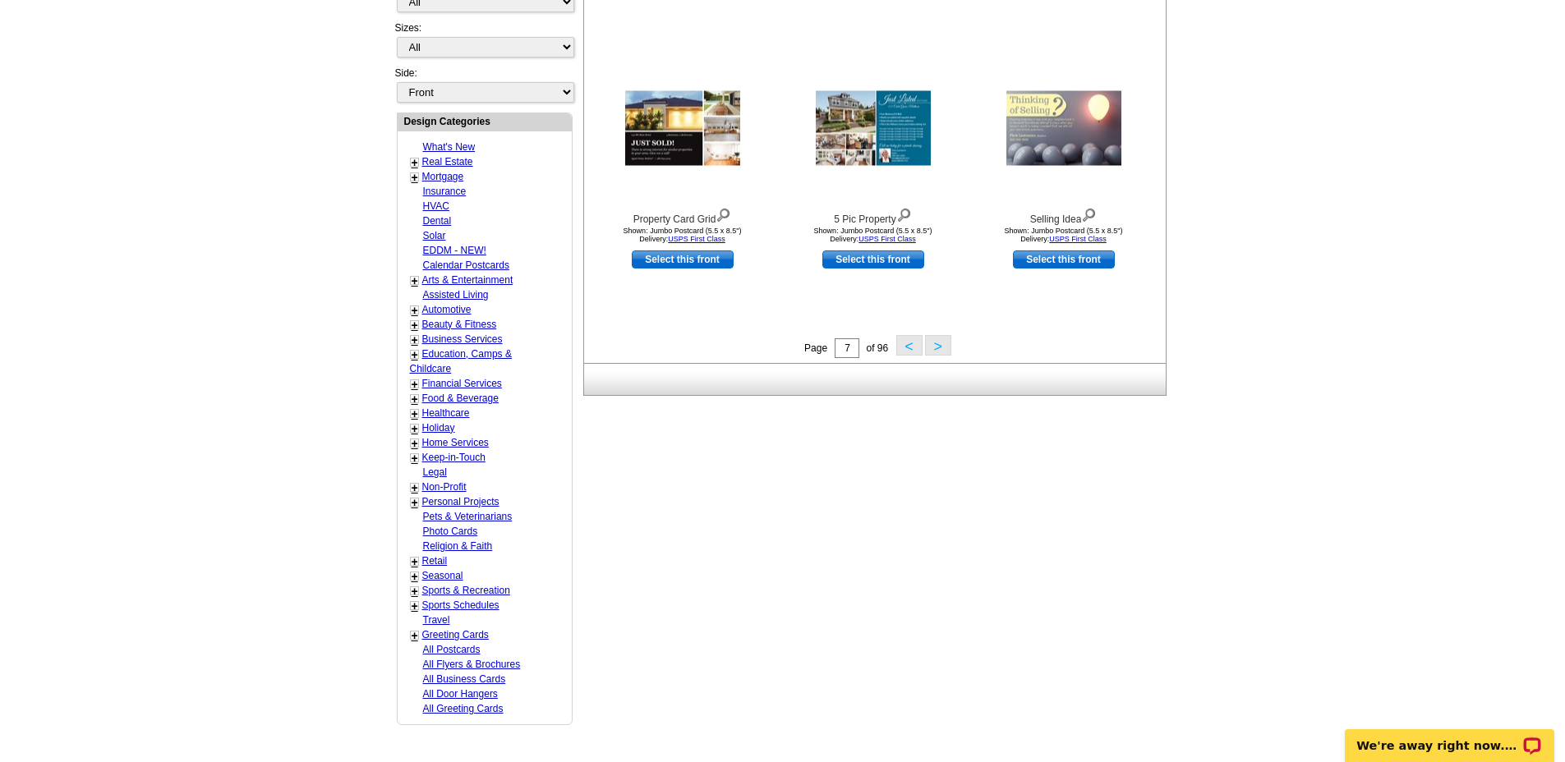
click at [935, 349] on button ">" at bounding box center [938, 345] width 26 height 21
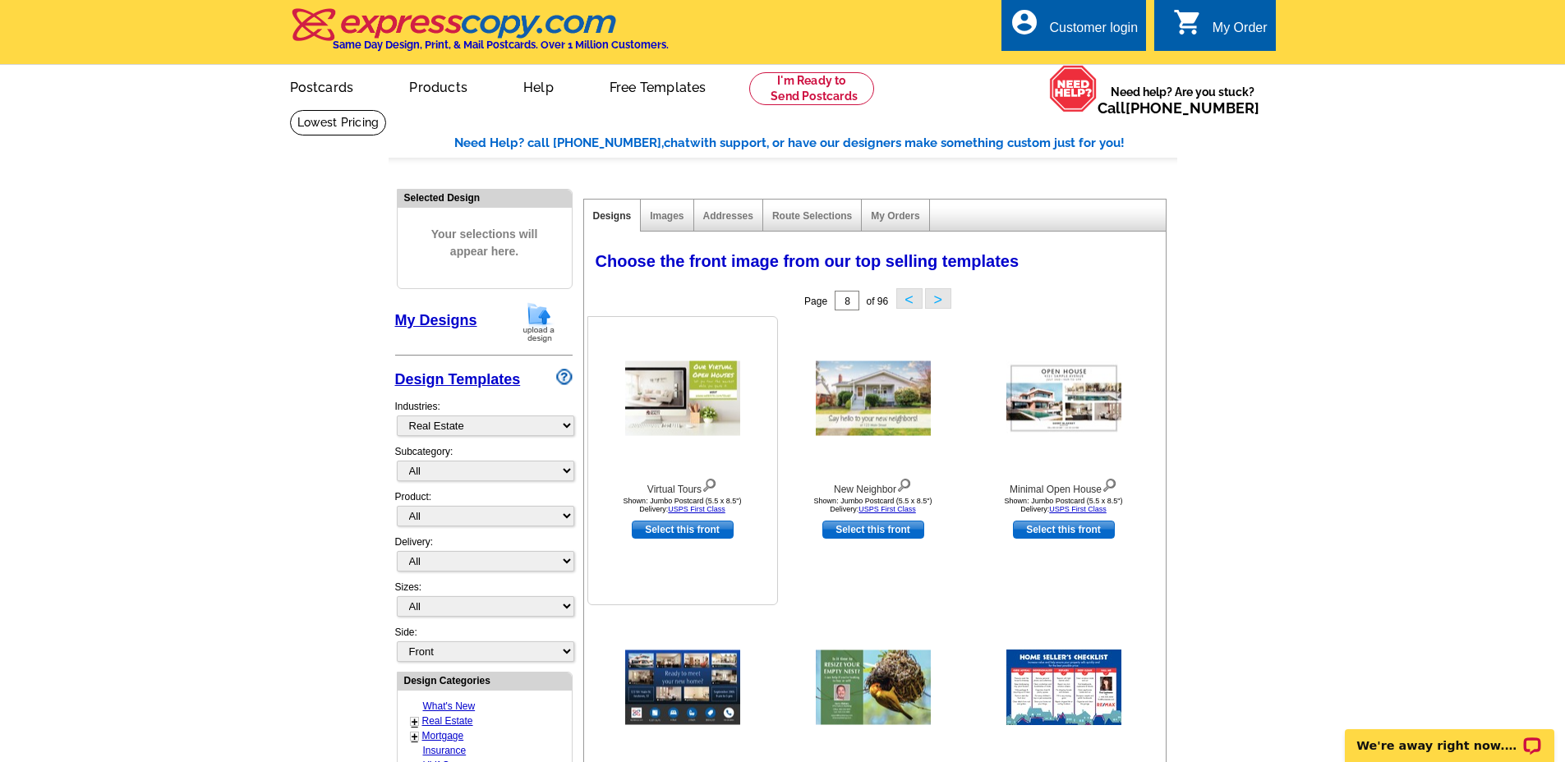
scroll to position [541, 0]
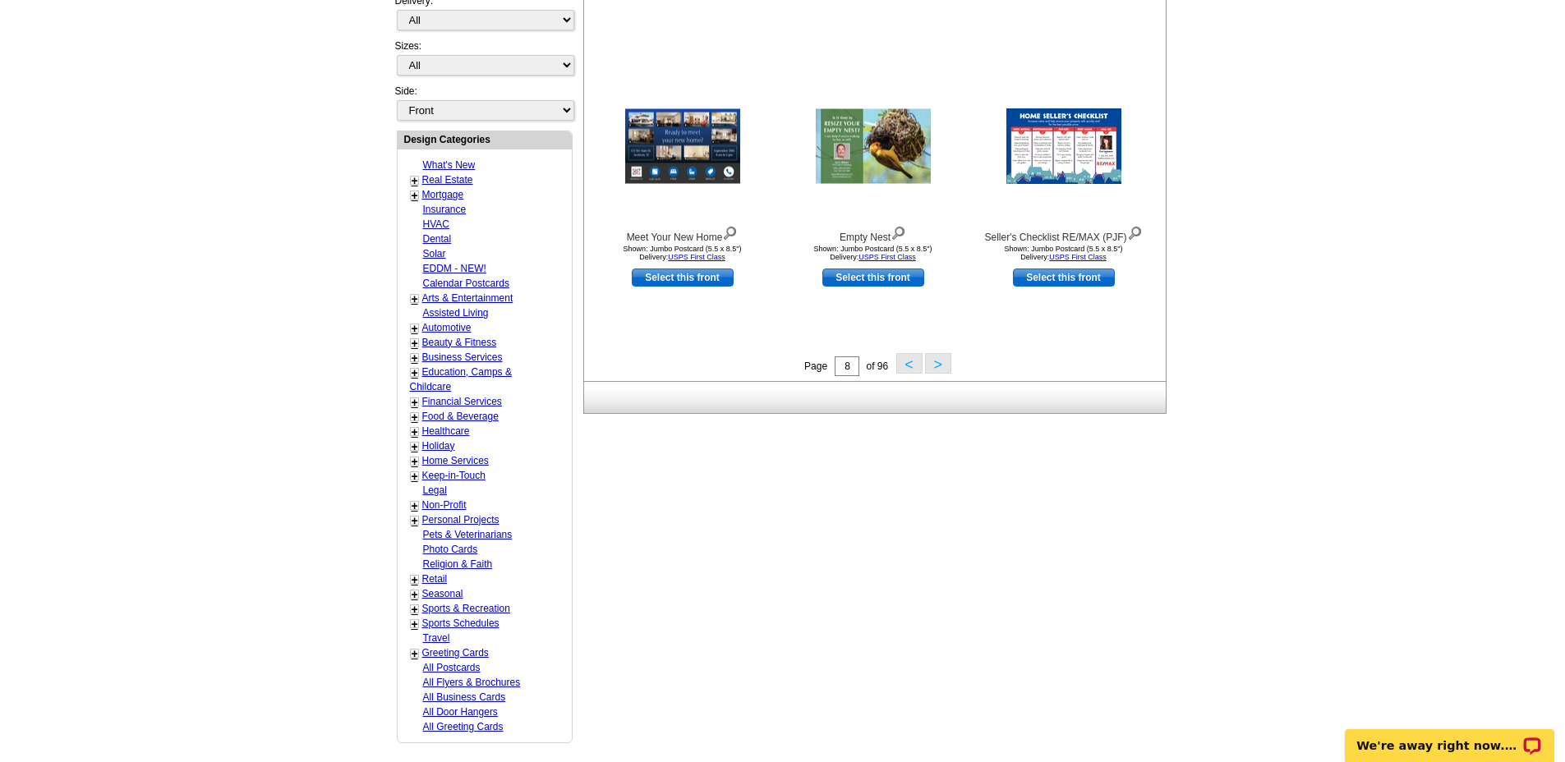
click at [942, 354] on button ">" at bounding box center [938, 363] width 26 height 21
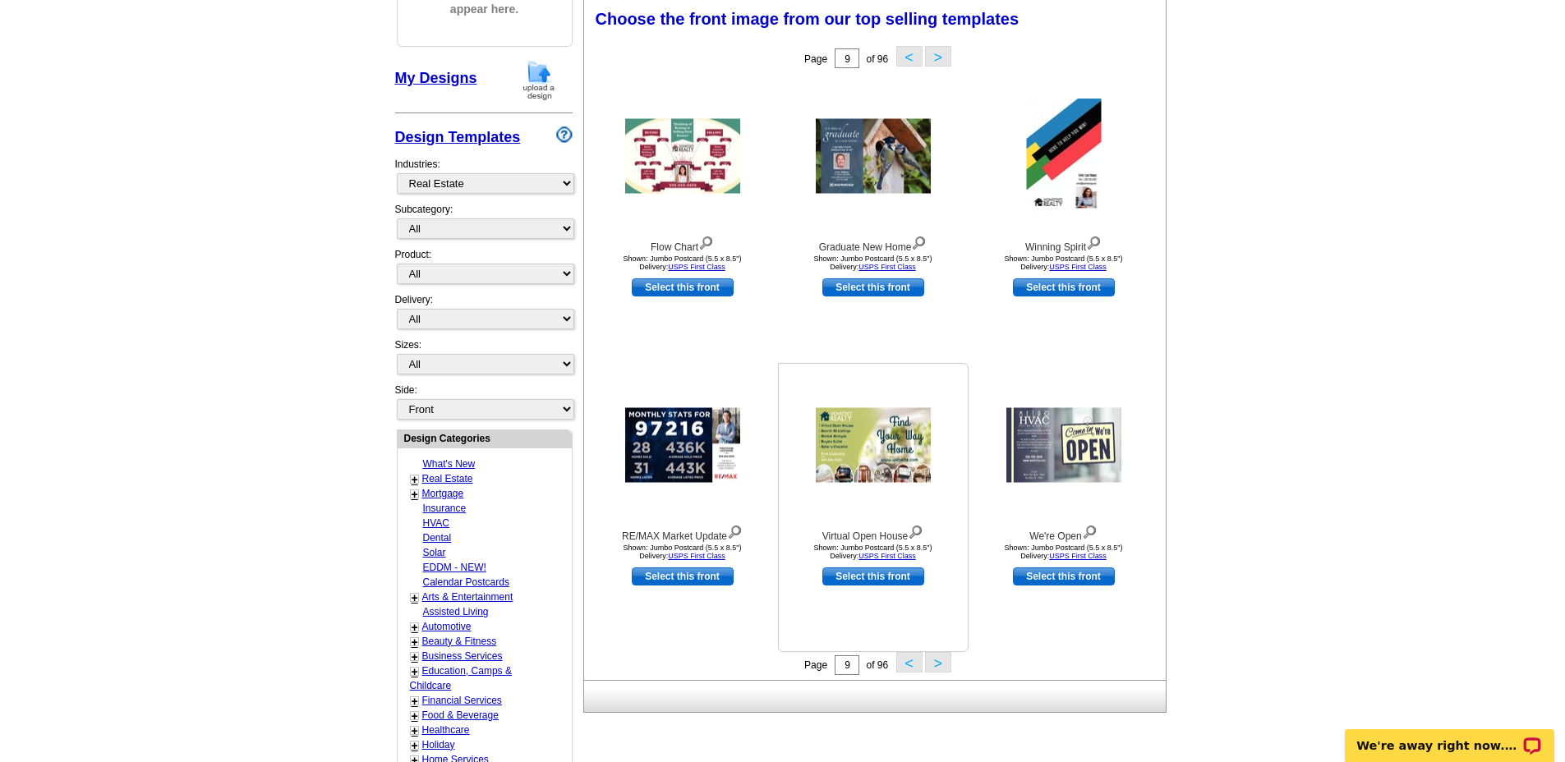
scroll to position [242, 0]
click at [937, 668] on button ">" at bounding box center [938, 663] width 26 height 21
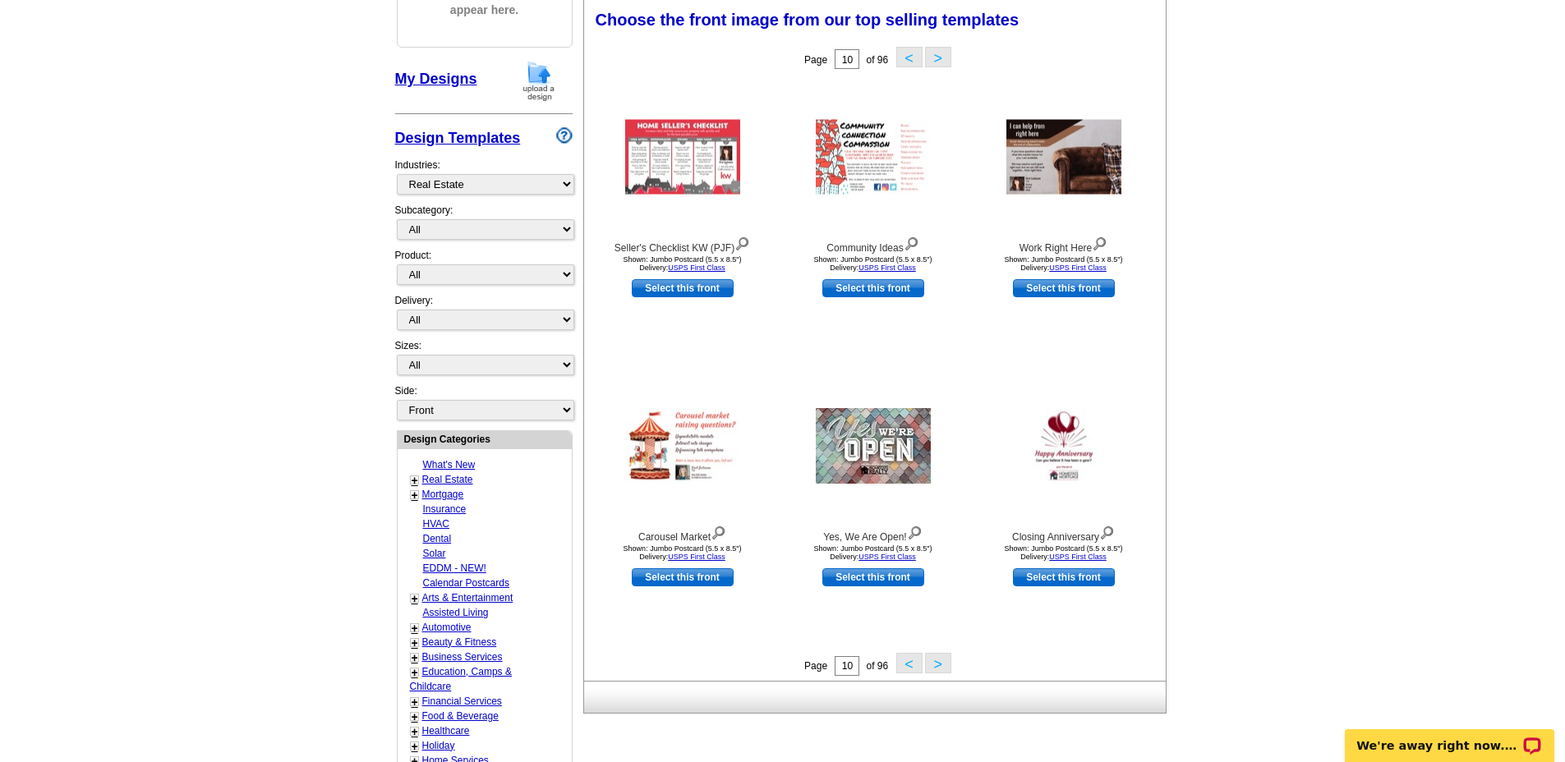
click at [937, 664] on button ">" at bounding box center [938, 663] width 26 height 21
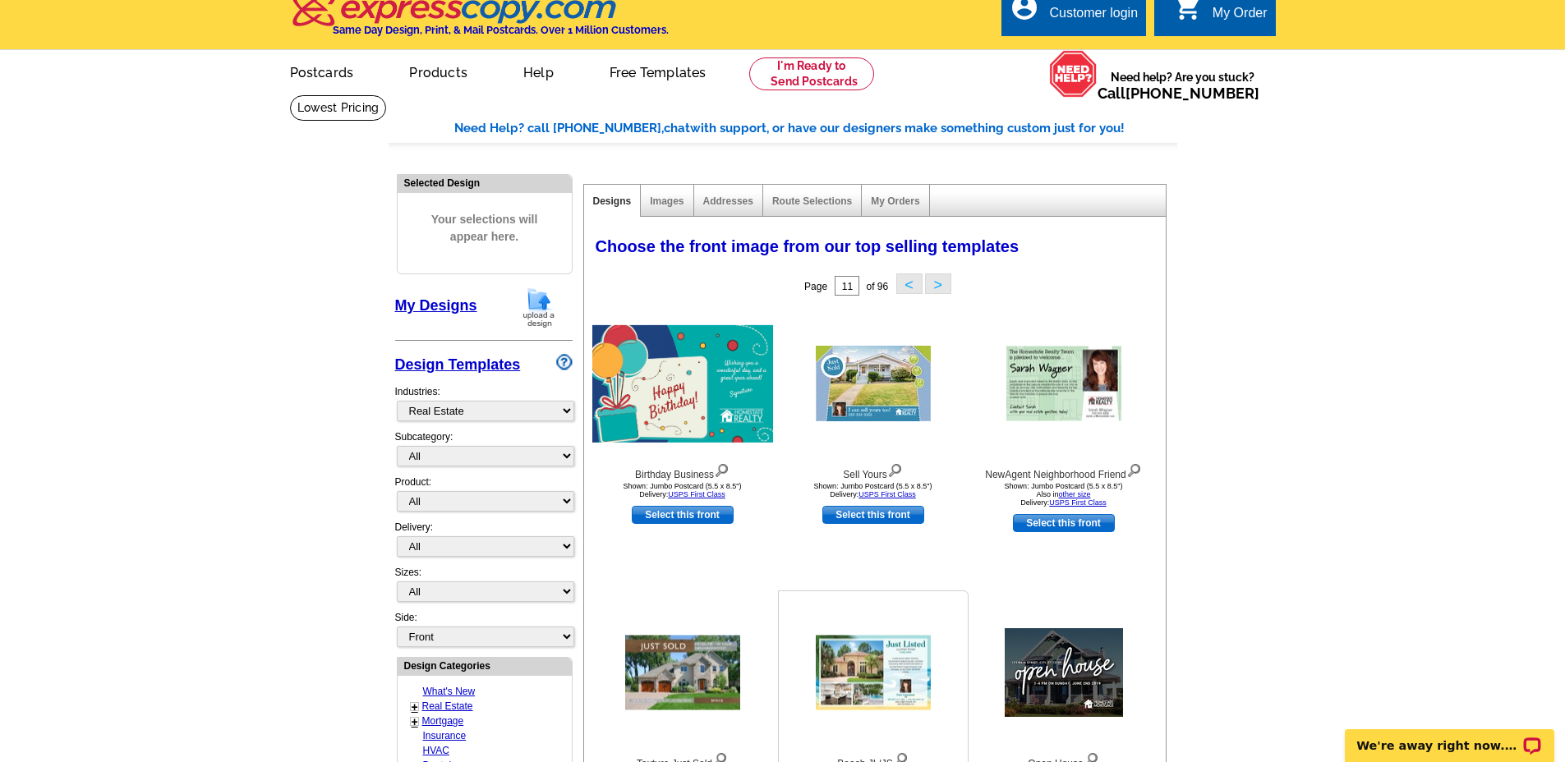
scroll to position [0, 0]
